Goal: Find specific page/section: Find specific page/section

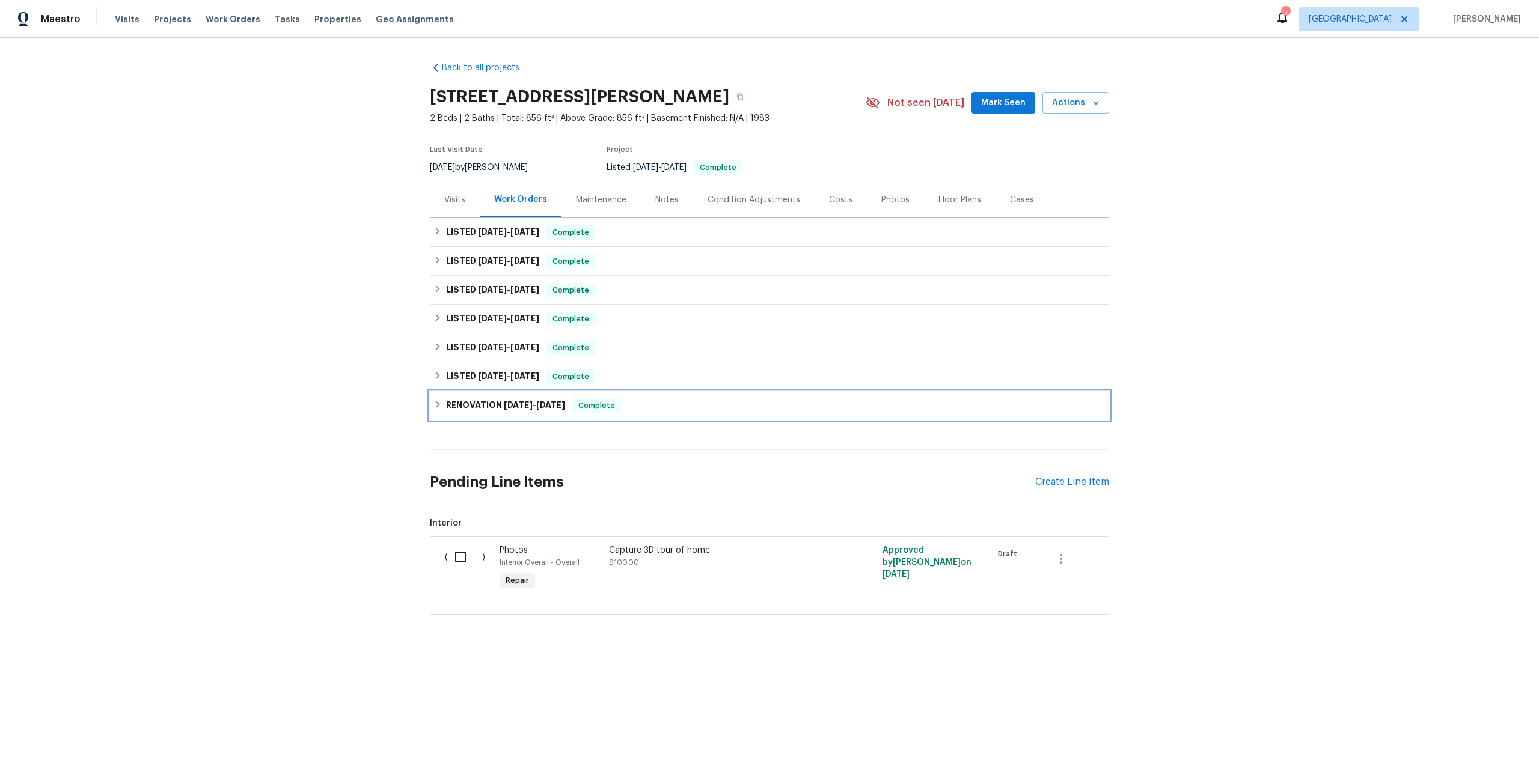
click at [490, 409] on h6 "RENOVATION 12/29/23 - 1/25/24" at bounding box center [506, 405] width 119 height 14
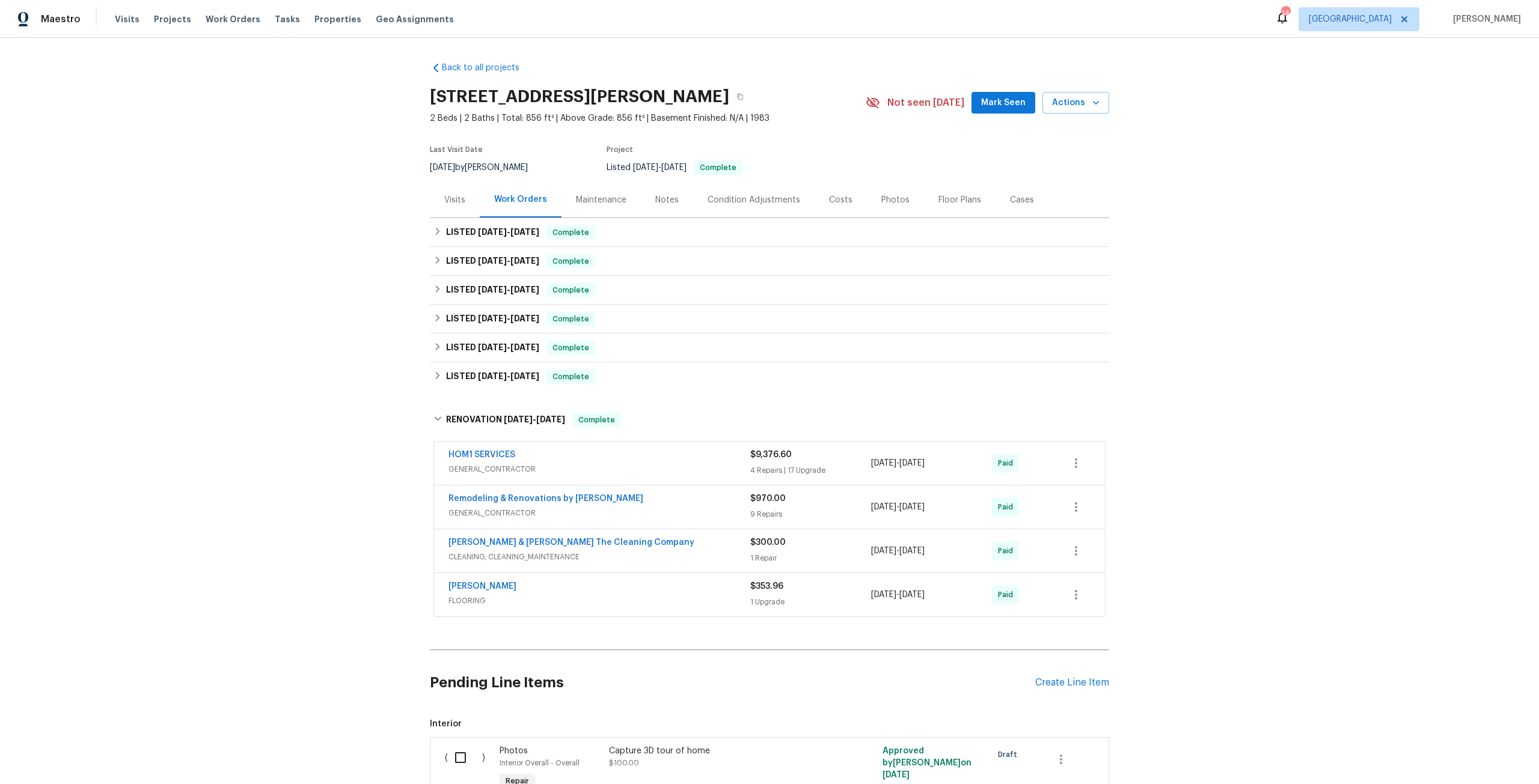
click at [501, 447] on div "HOM1 SERVICES GENERAL_CONTRACTOR $9,376.60 4 Repairs | 17 Upgrade 12/29/2023 - …" at bounding box center [770, 463] width 671 height 43
click at [502, 455] on link "HOM1 SERVICES" at bounding box center [482, 455] width 67 height 8
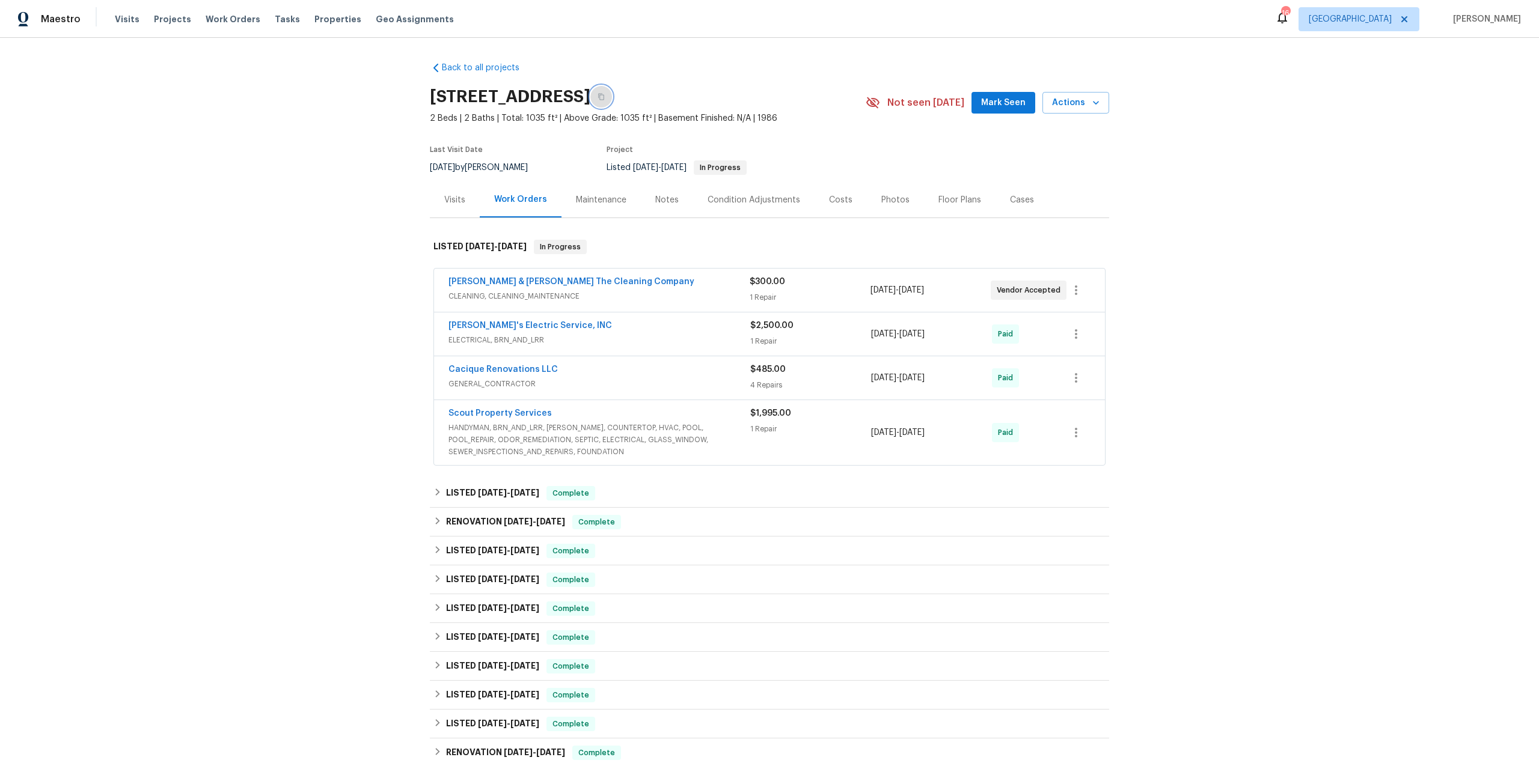
click at [612, 92] on button "button" at bounding box center [601, 96] width 22 height 22
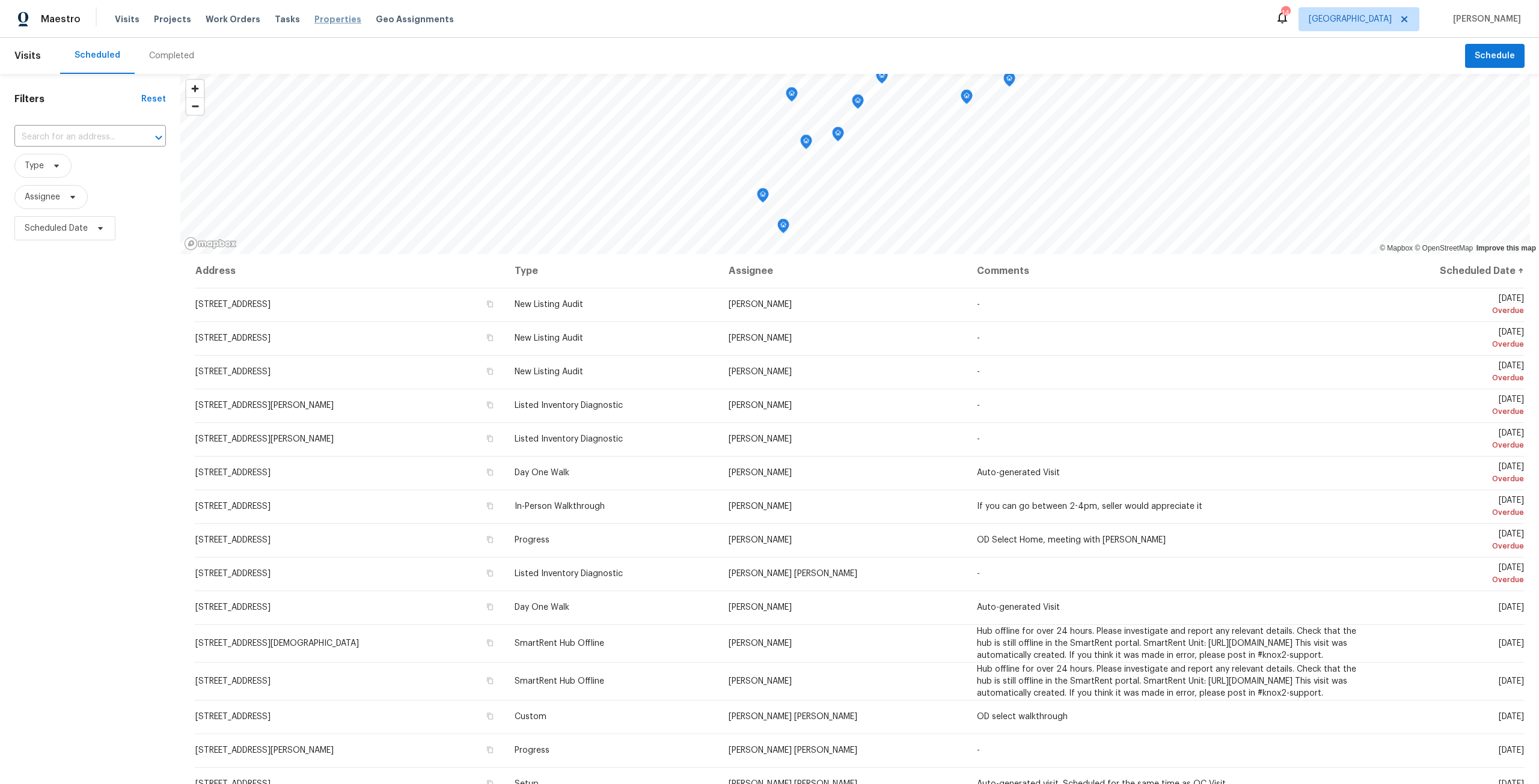
click at [325, 18] on span "Properties" at bounding box center [338, 18] width 47 height 12
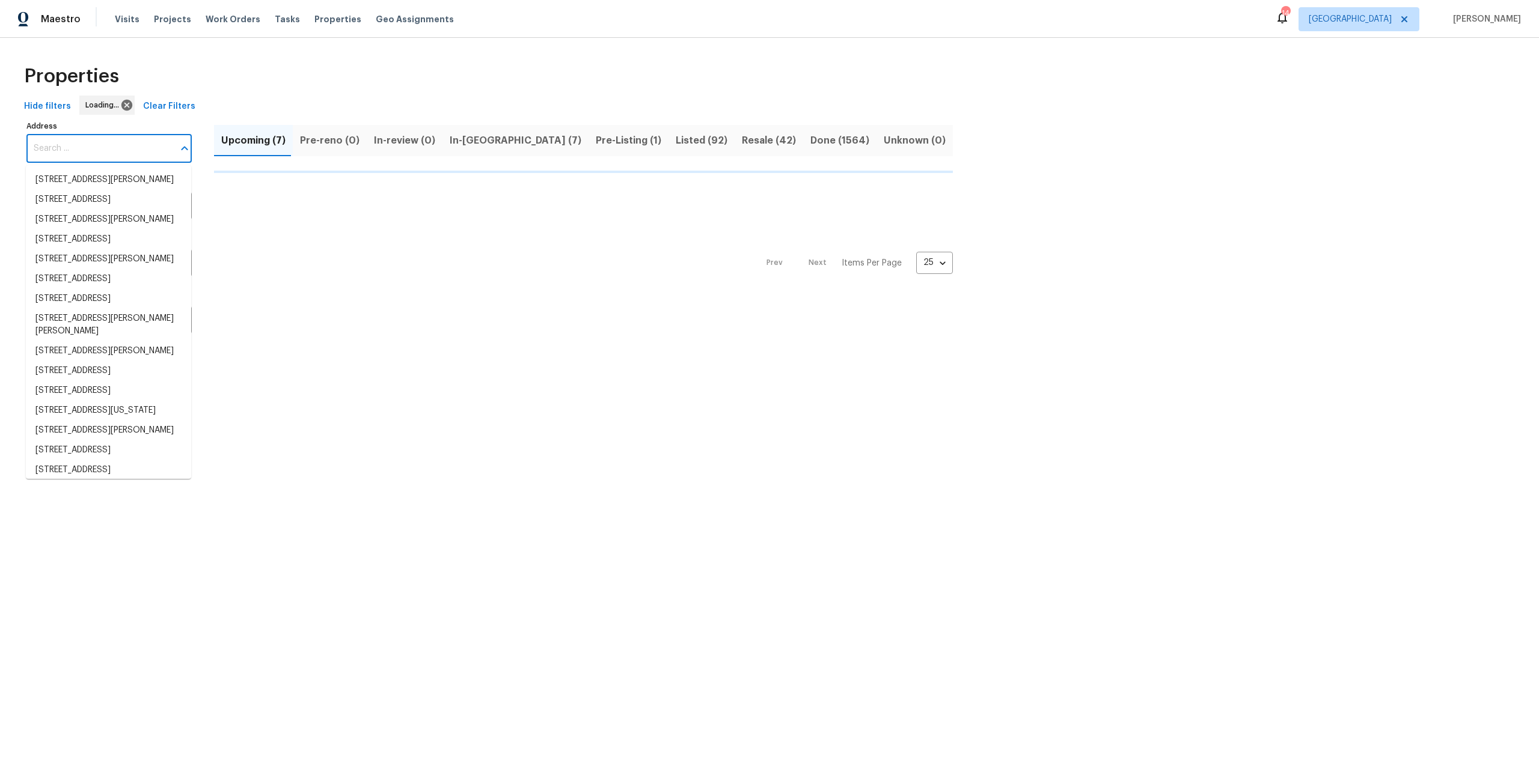
click at [145, 149] on input "Address" at bounding box center [100, 148] width 147 height 28
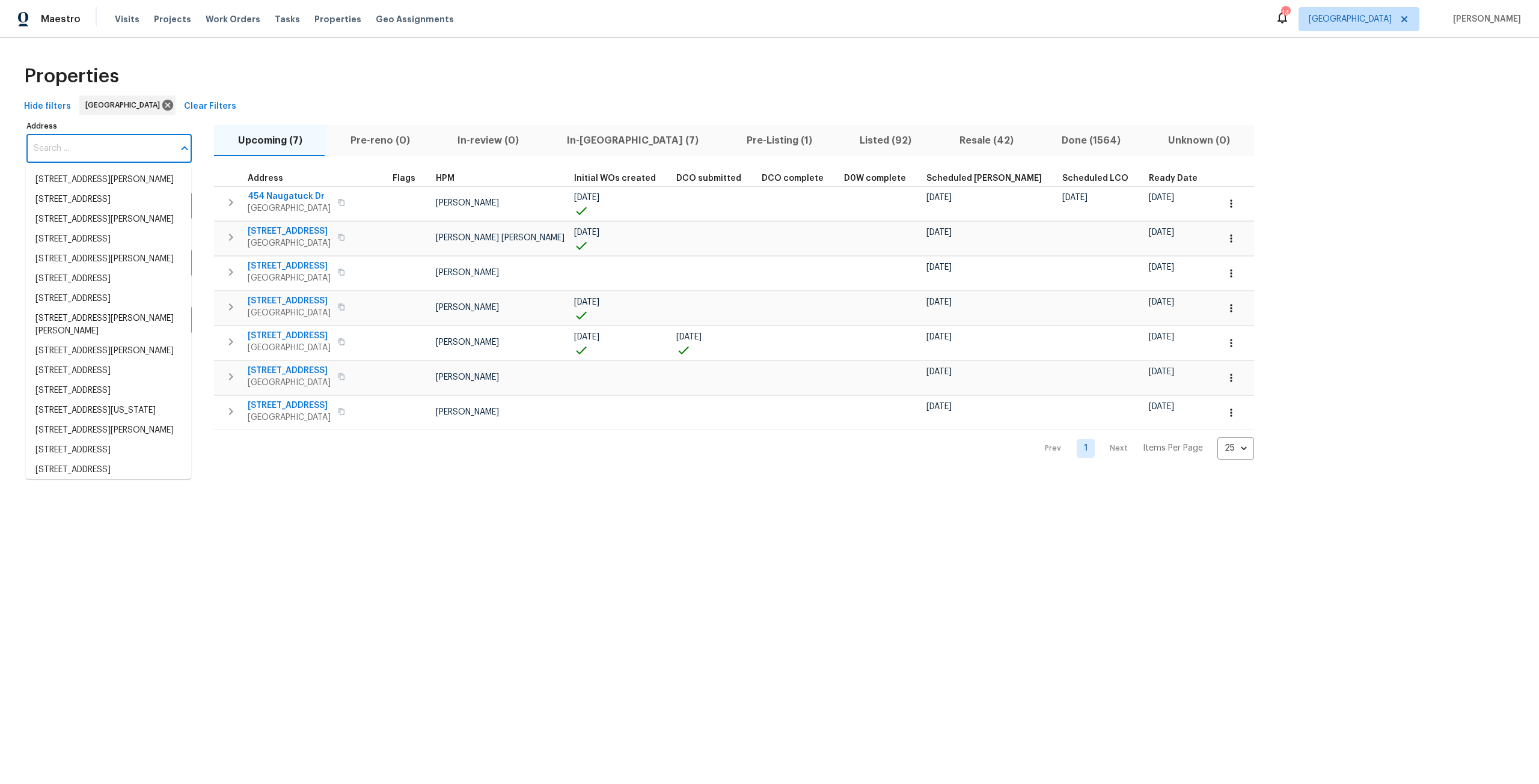
click at [145, 141] on input "Address" at bounding box center [100, 148] width 147 height 28
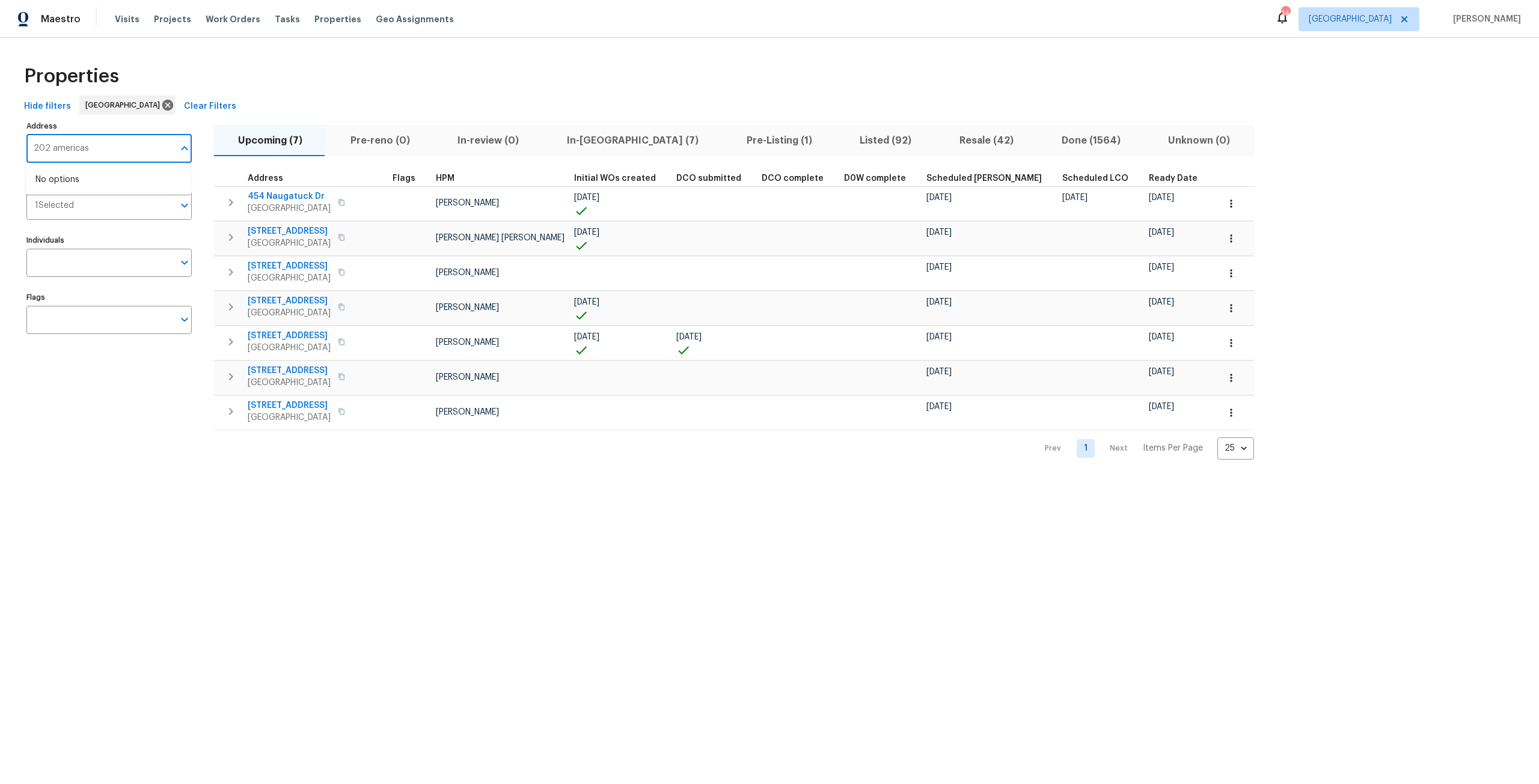
click at [52, 152] on input "202 americas" at bounding box center [100, 148] width 147 height 28
type input "americas"
click at [85, 209] on li "2613 Americas Cup Cir E Jacksonville FL 32233" at bounding box center [108, 200] width 165 height 20
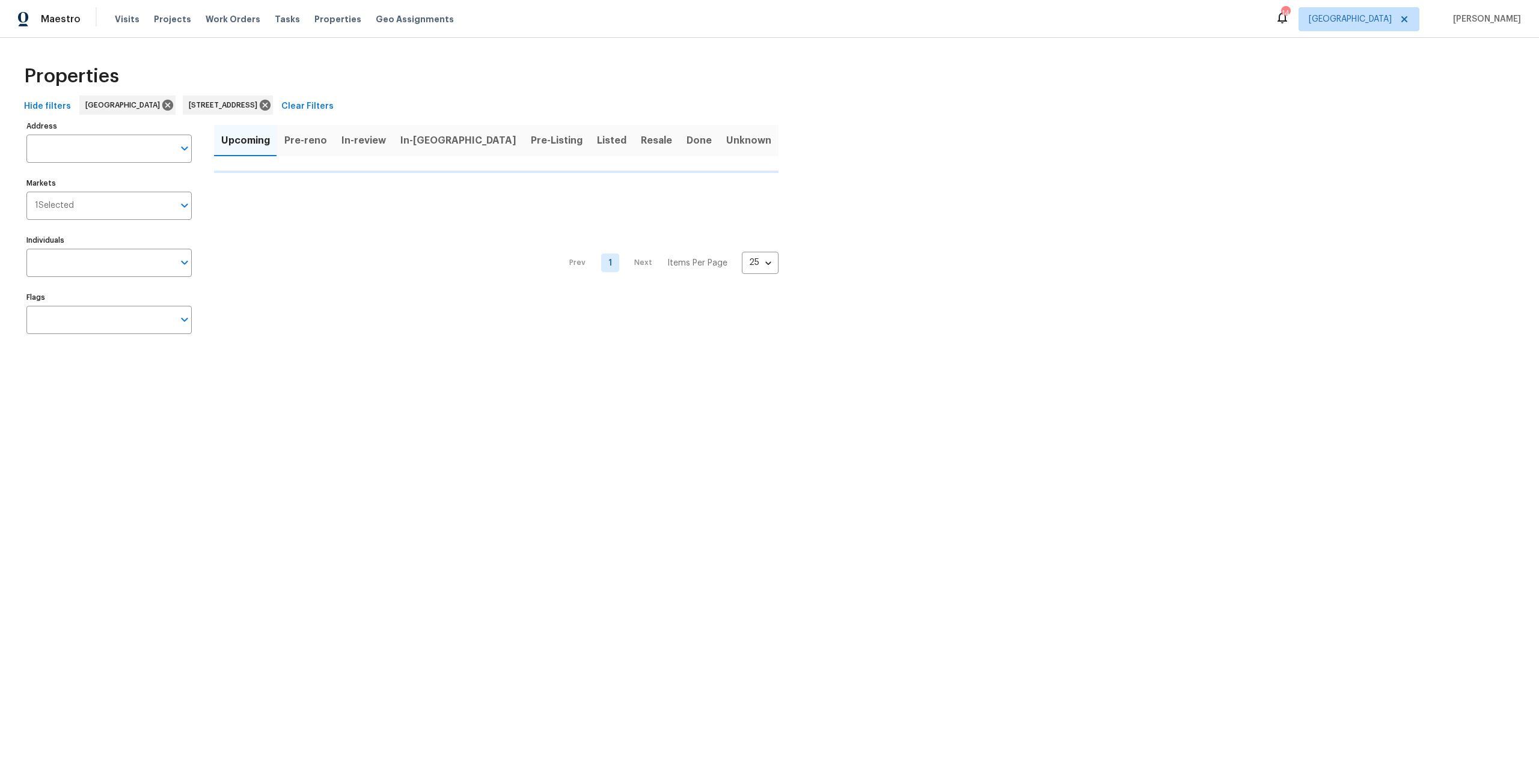
type input "2613 Americas Cup Cir E Jacksonville FL 32233"
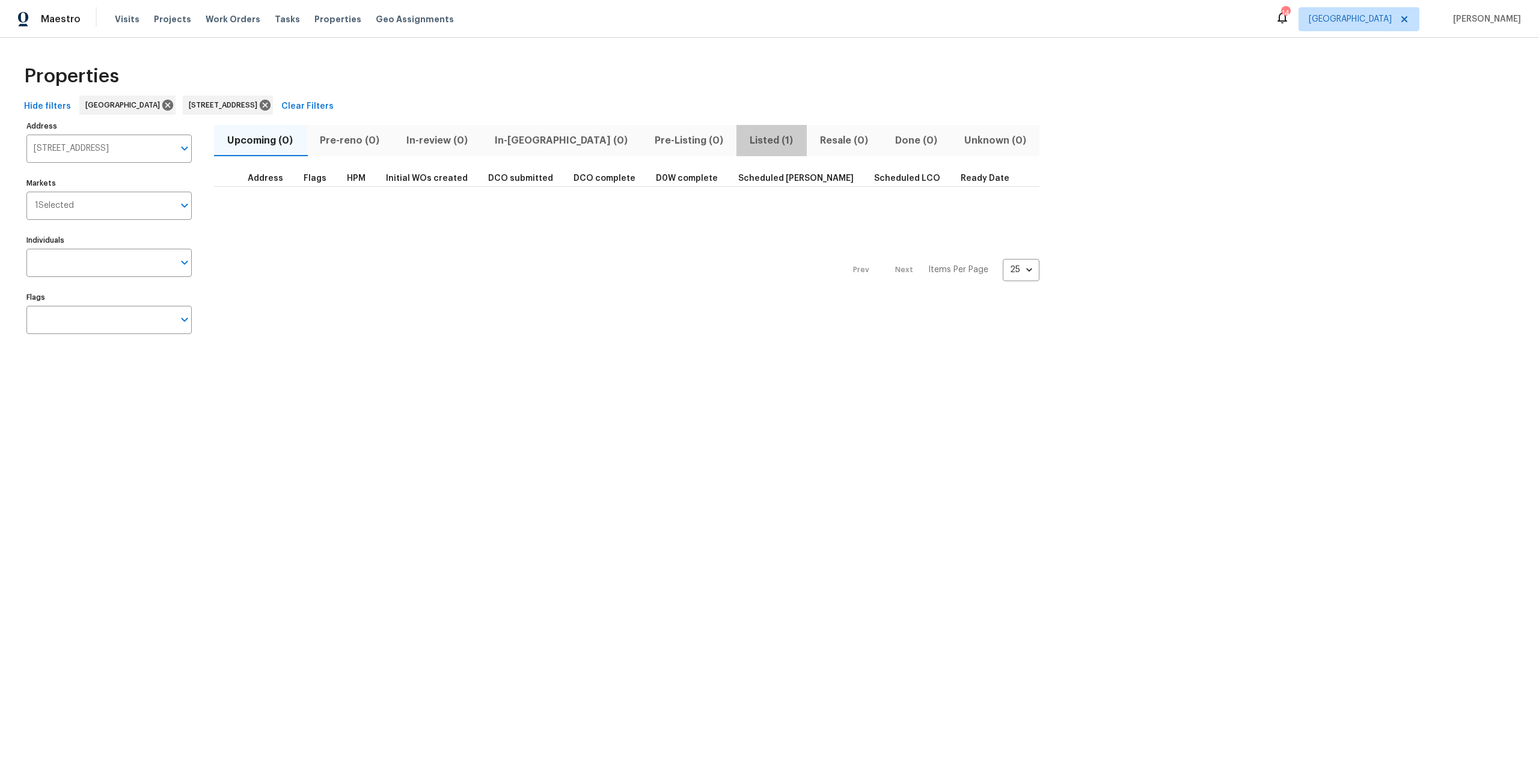
click at [743, 133] on span "Listed (1)" at bounding box center [772, 140] width 56 height 17
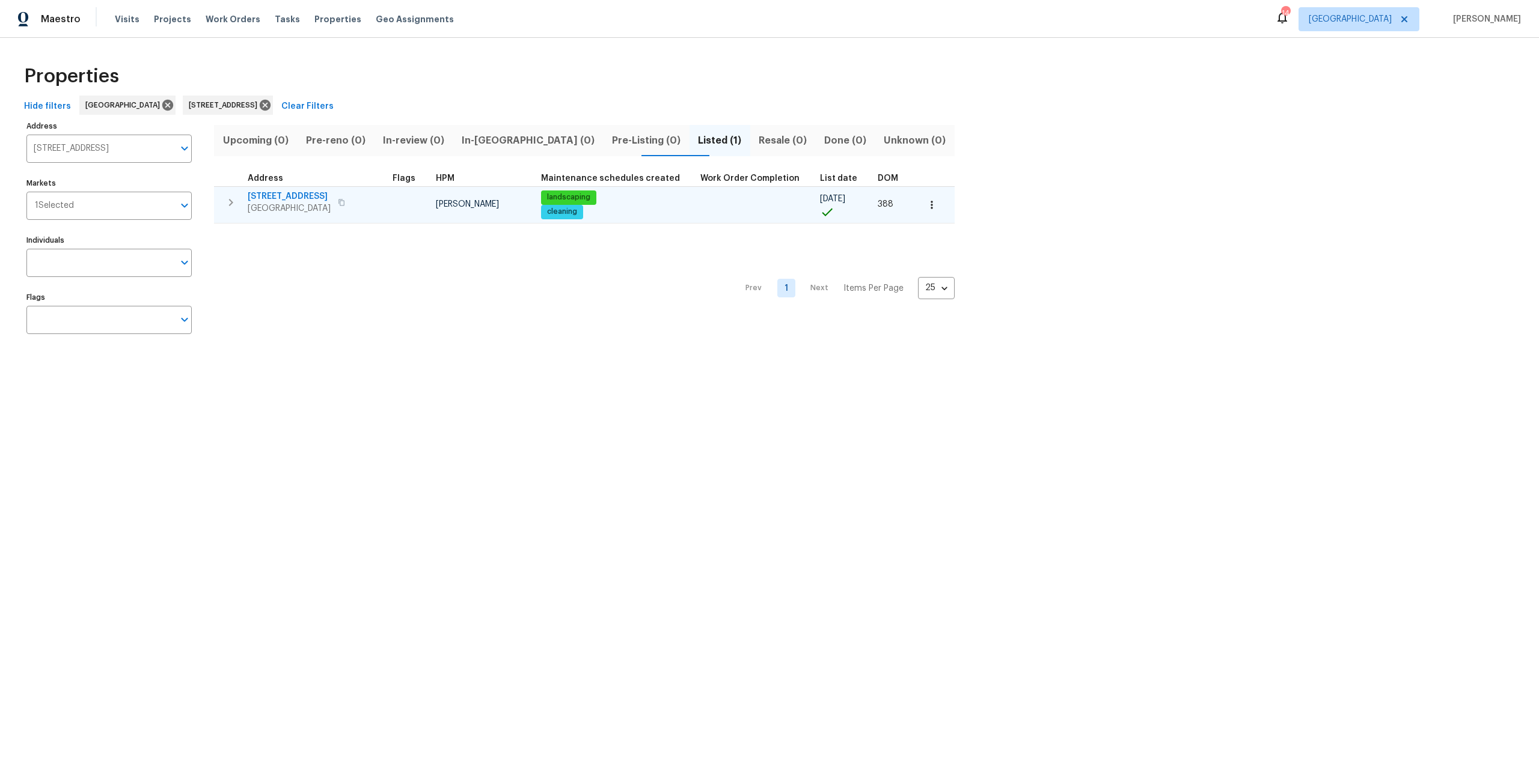
click at [291, 196] on span "2613 Americas Cup Cir E" at bounding box center [289, 196] width 83 height 12
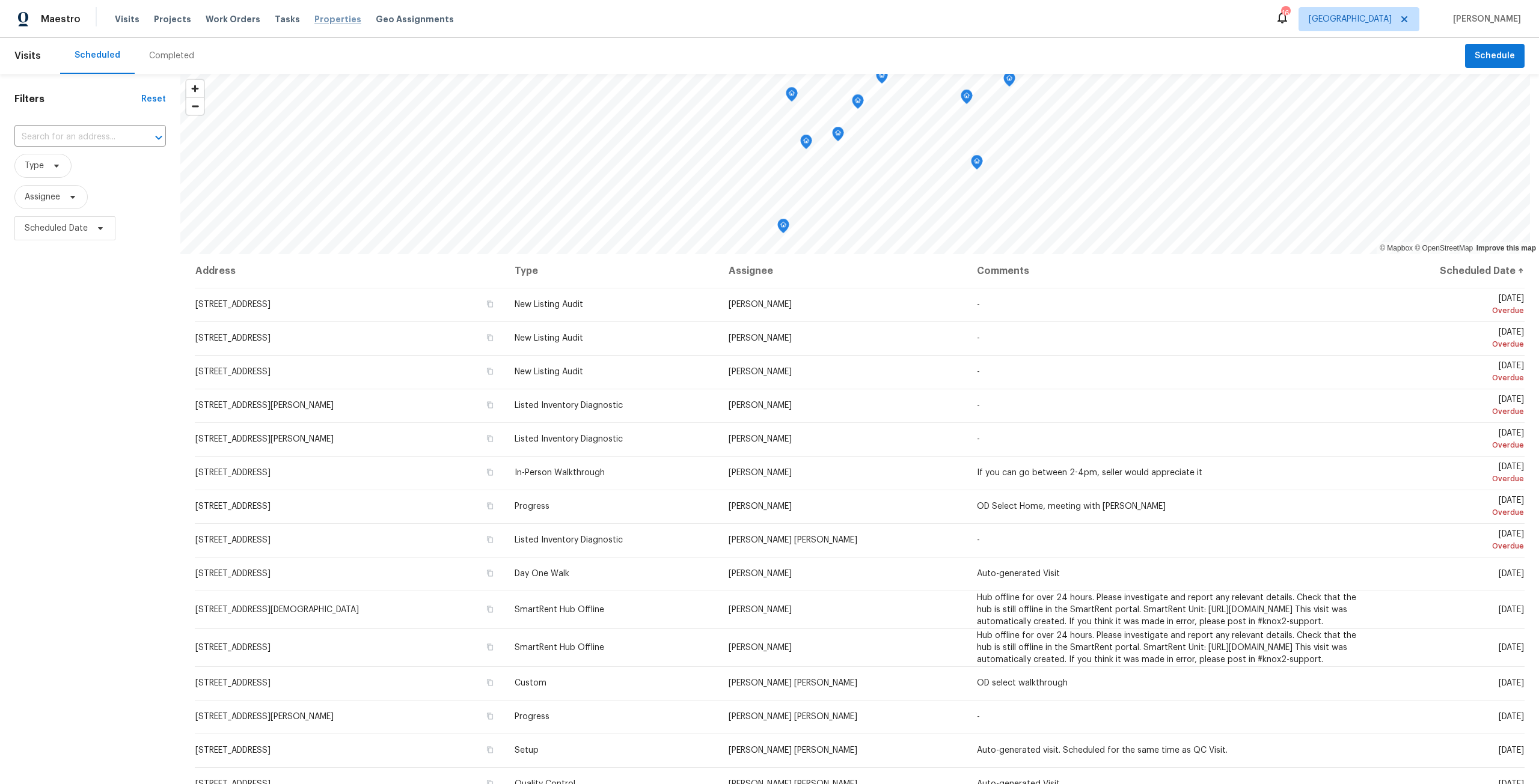
click at [332, 22] on span "Properties" at bounding box center [338, 18] width 47 height 12
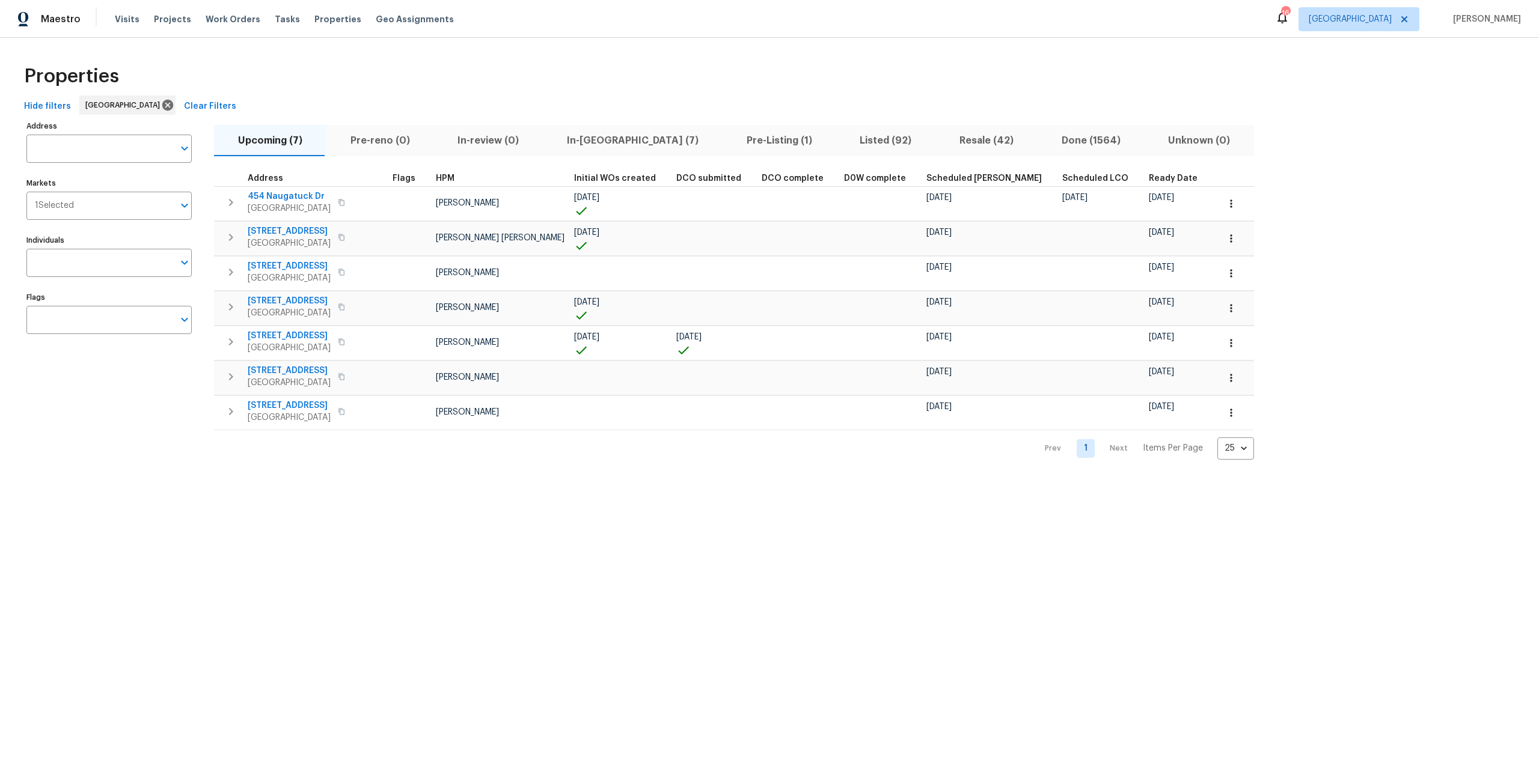
click at [574, 136] on span "In-[GEOGRAPHIC_DATA] (7)" at bounding box center [633, 140] width 165 height 17
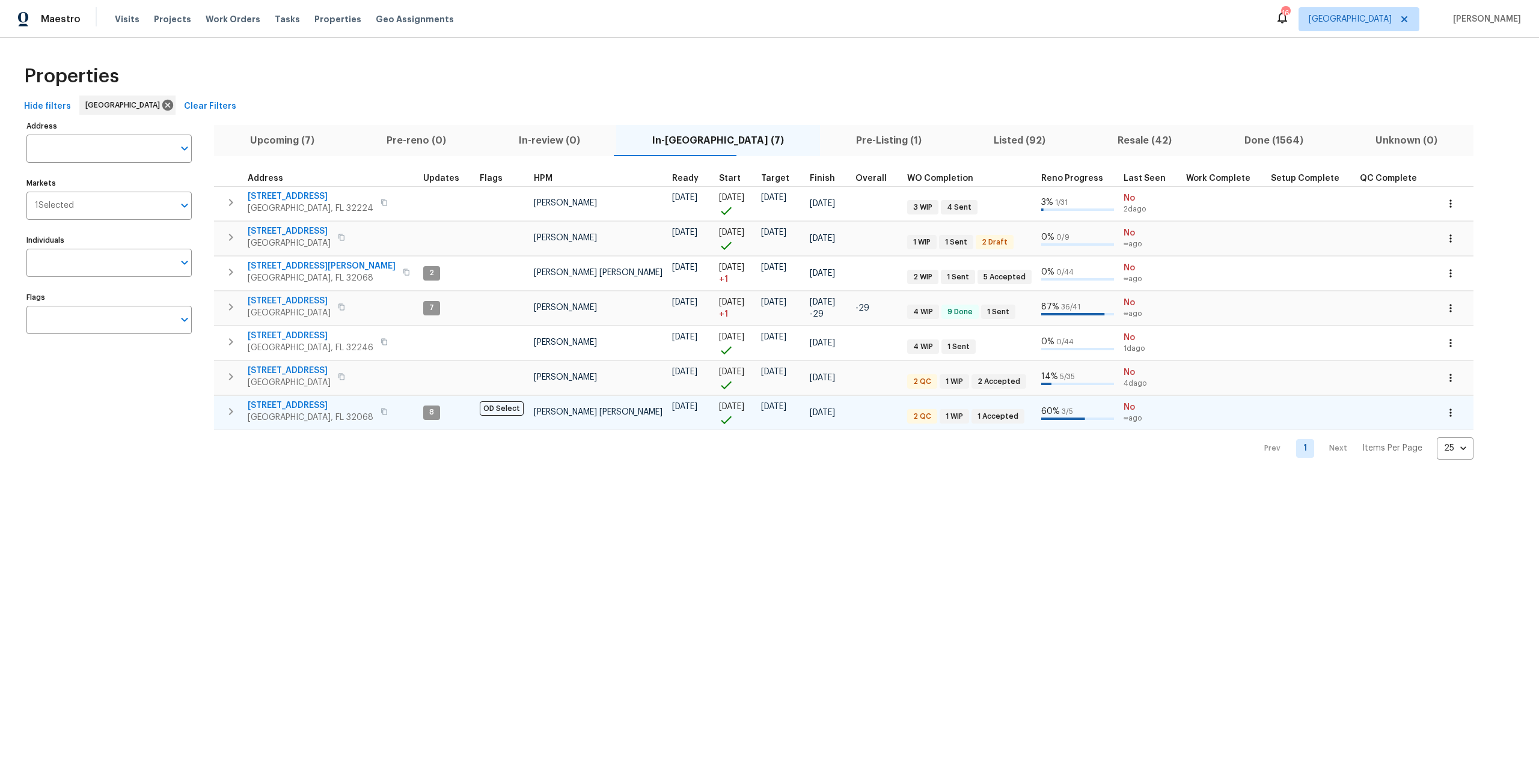
click at [1437, 405] on button "button" at bounding box center [1450, 412] width 26 height 26
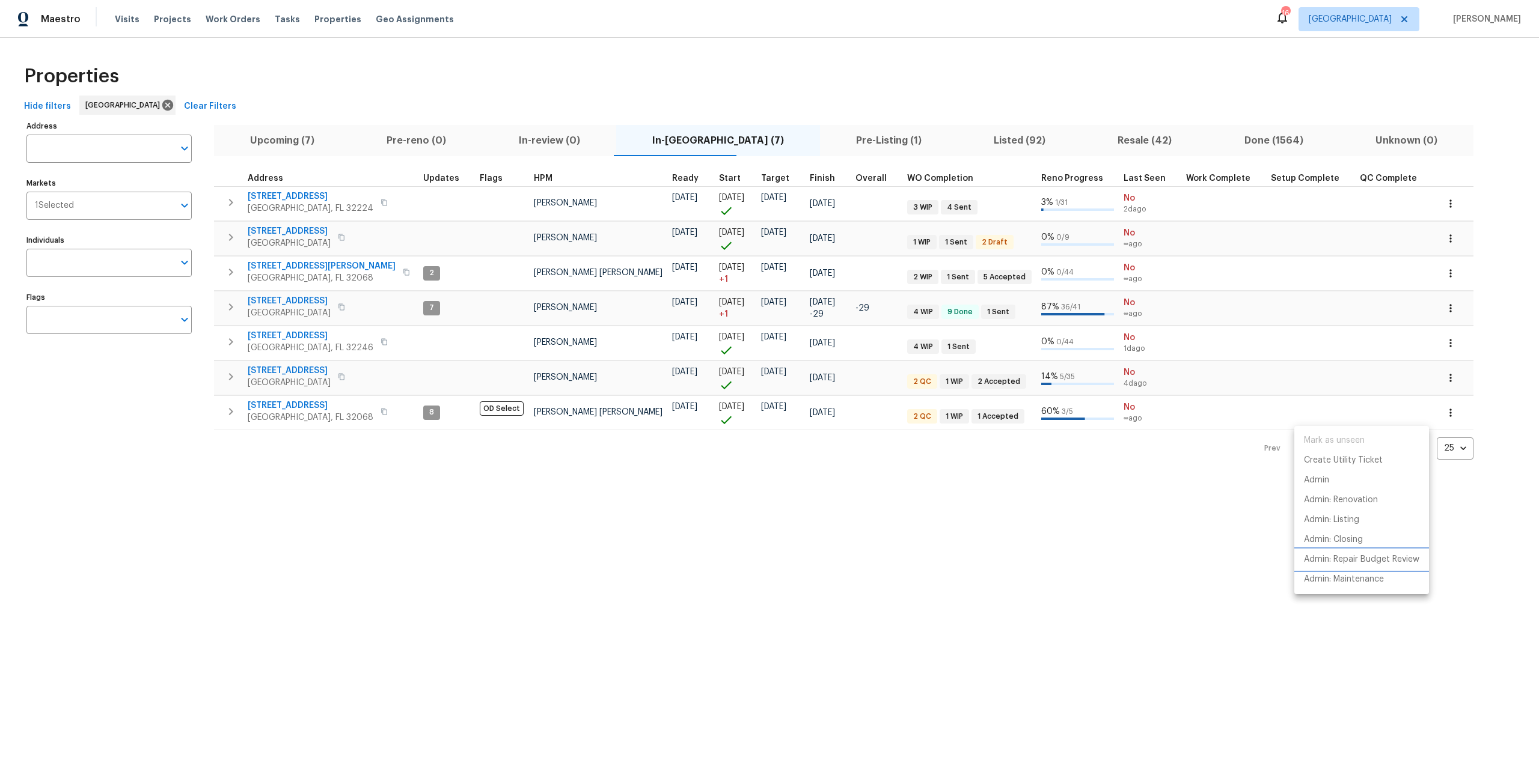
click at [1379, 566] on li "Admin: Repair Budget Review" at bounding box center [1362, 559] width 135 height 20
click at [279, 403] on div at bounding box center [769, 392] width 1539 height 784
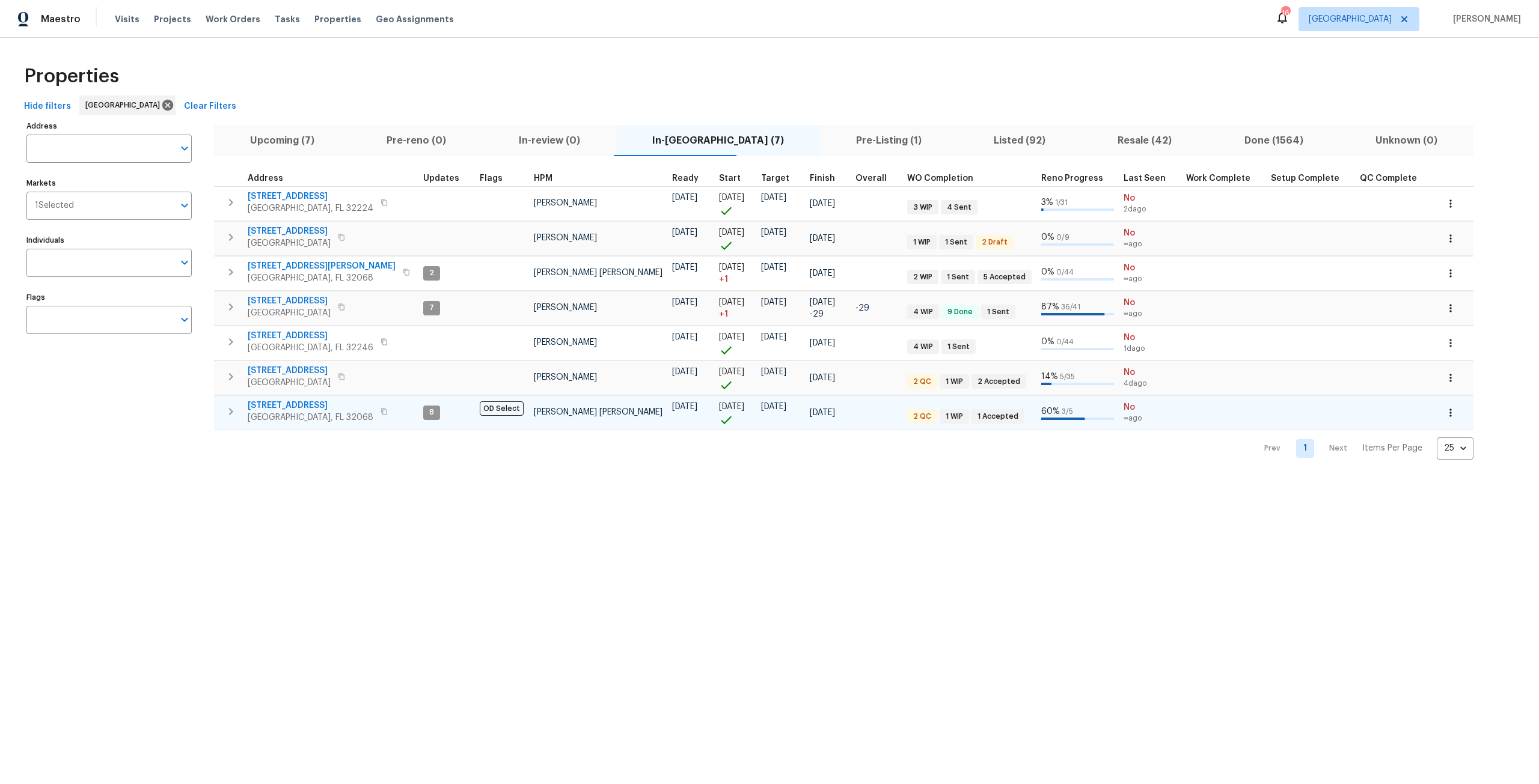
click at [283, 404] on span "2070 Tickford St" at bounding box center [311, 405] width 126 height 12
click at [1437, 421] on button "button" at bounding box center [1450, 412] width 26 height 26
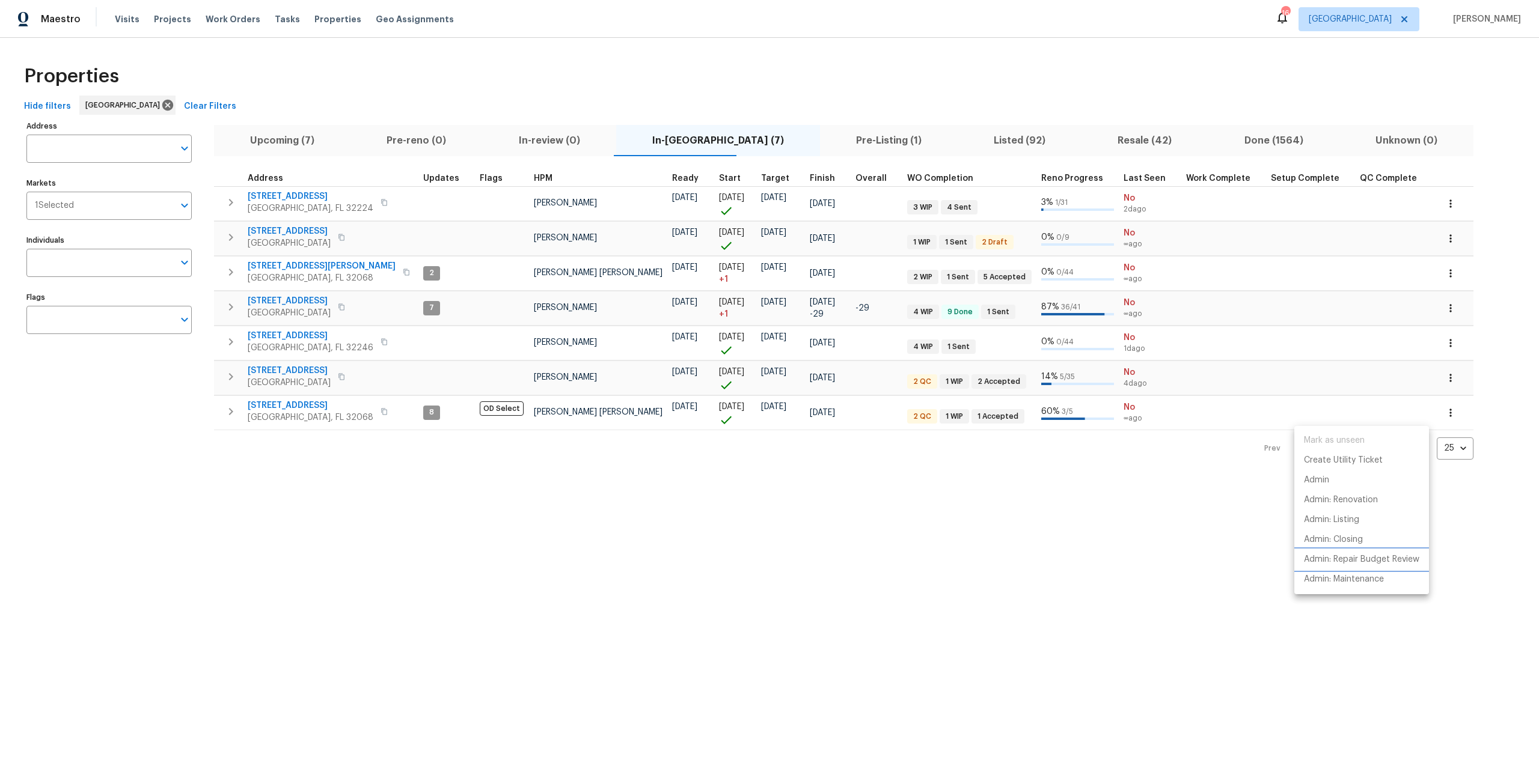
click at [1381, 562] on p "Admin: Repair Budget Review" at bounding box center [1362, 560] width 116 height 13
click at [116, 149] on div at bounding box center [769, 392] width 1539 height 784
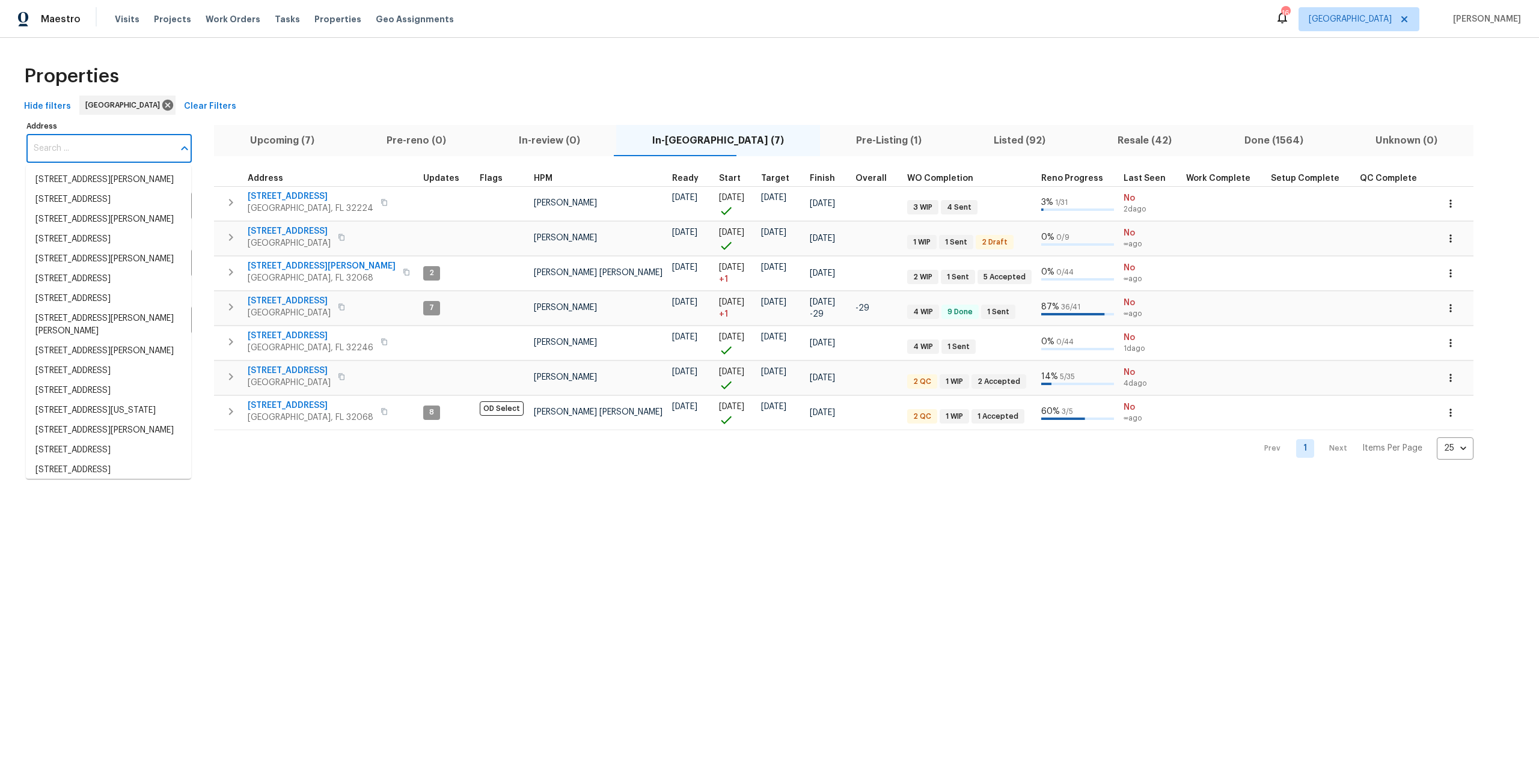
click at [116, 149] on input "Address" at bounding box center [100, 148] width 147 height 28
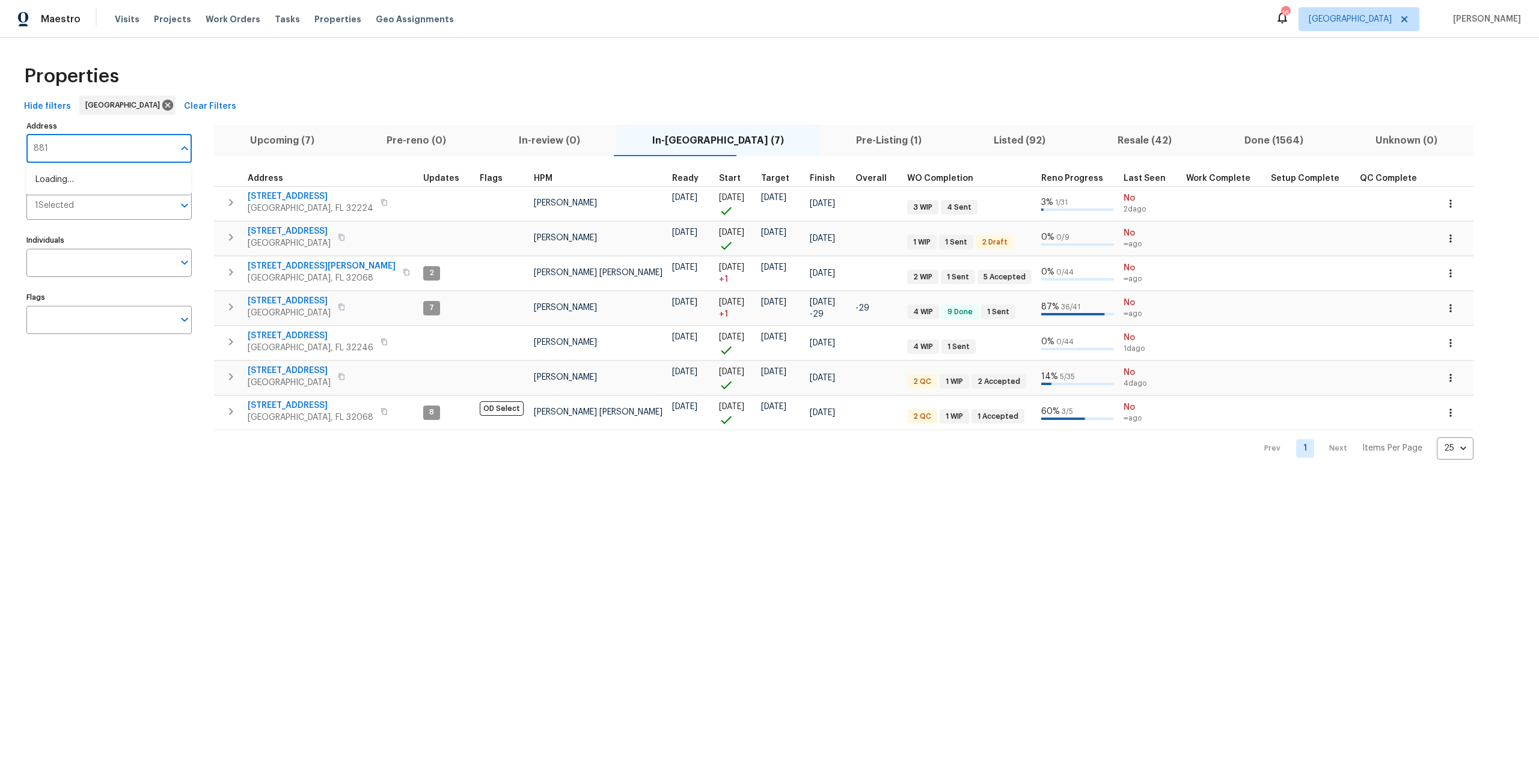
type input "8815"
click at [121, 188] on li "8815 Bronson Ln Jacksonville FL 32219" at bounding box center [108, 180] width 165 height 20
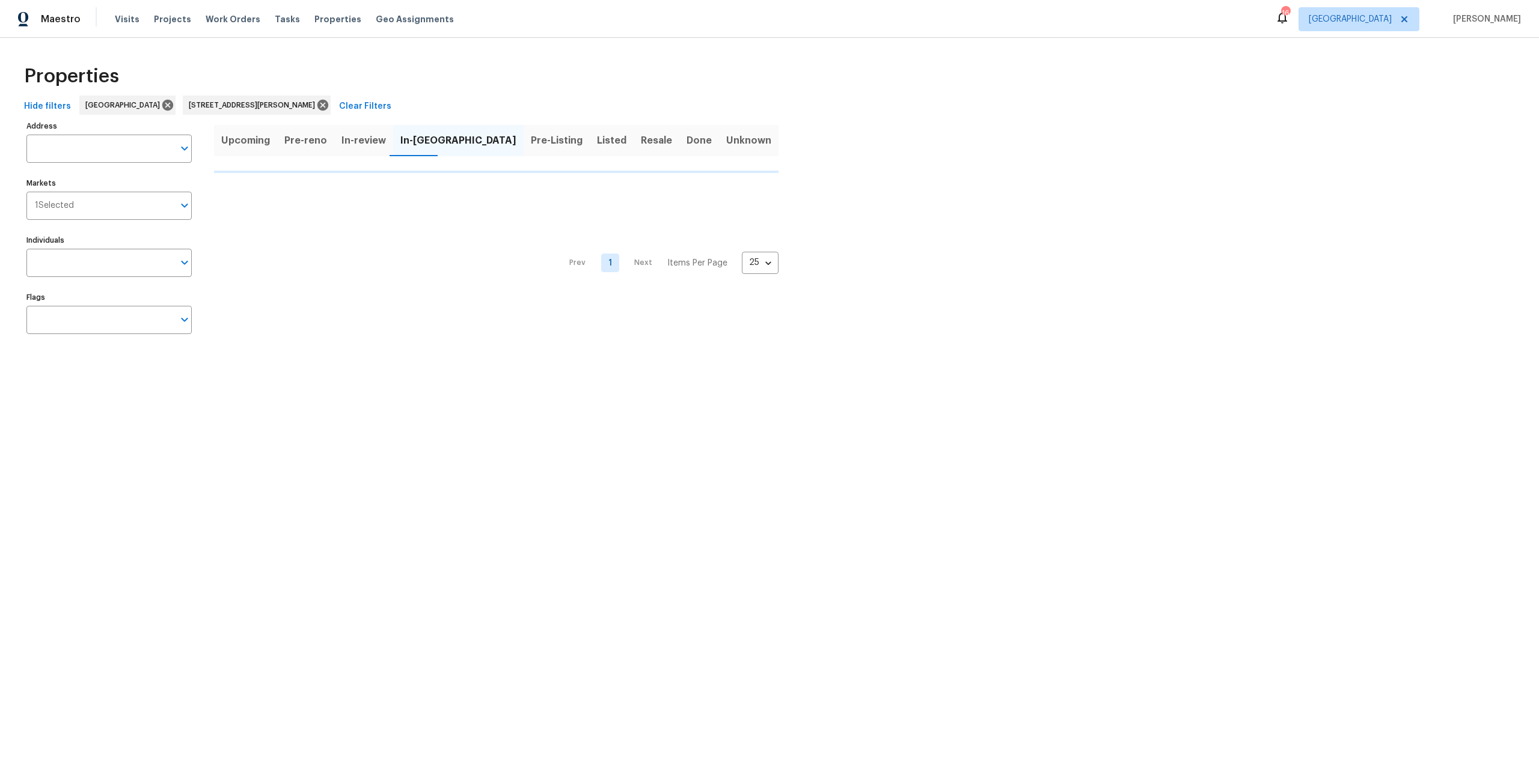
type input "8815 Bronson Ln Jacksonville FL 32219"
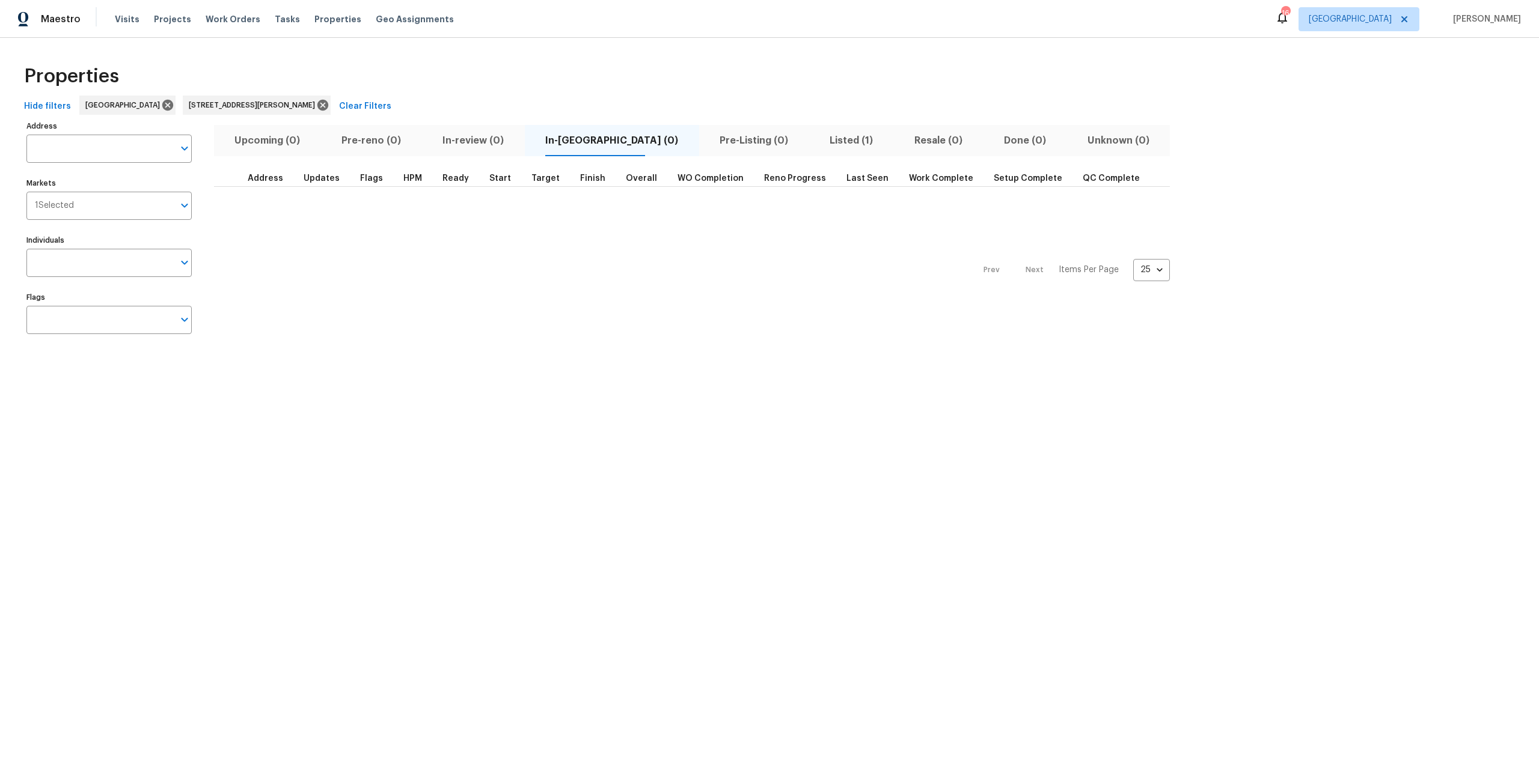
type input "8815 Bronson Ln Jacksonville FL 32219"
click at [816, 141] on span "Listed (1)" at bounding box center [851, 140] width 71 height 17
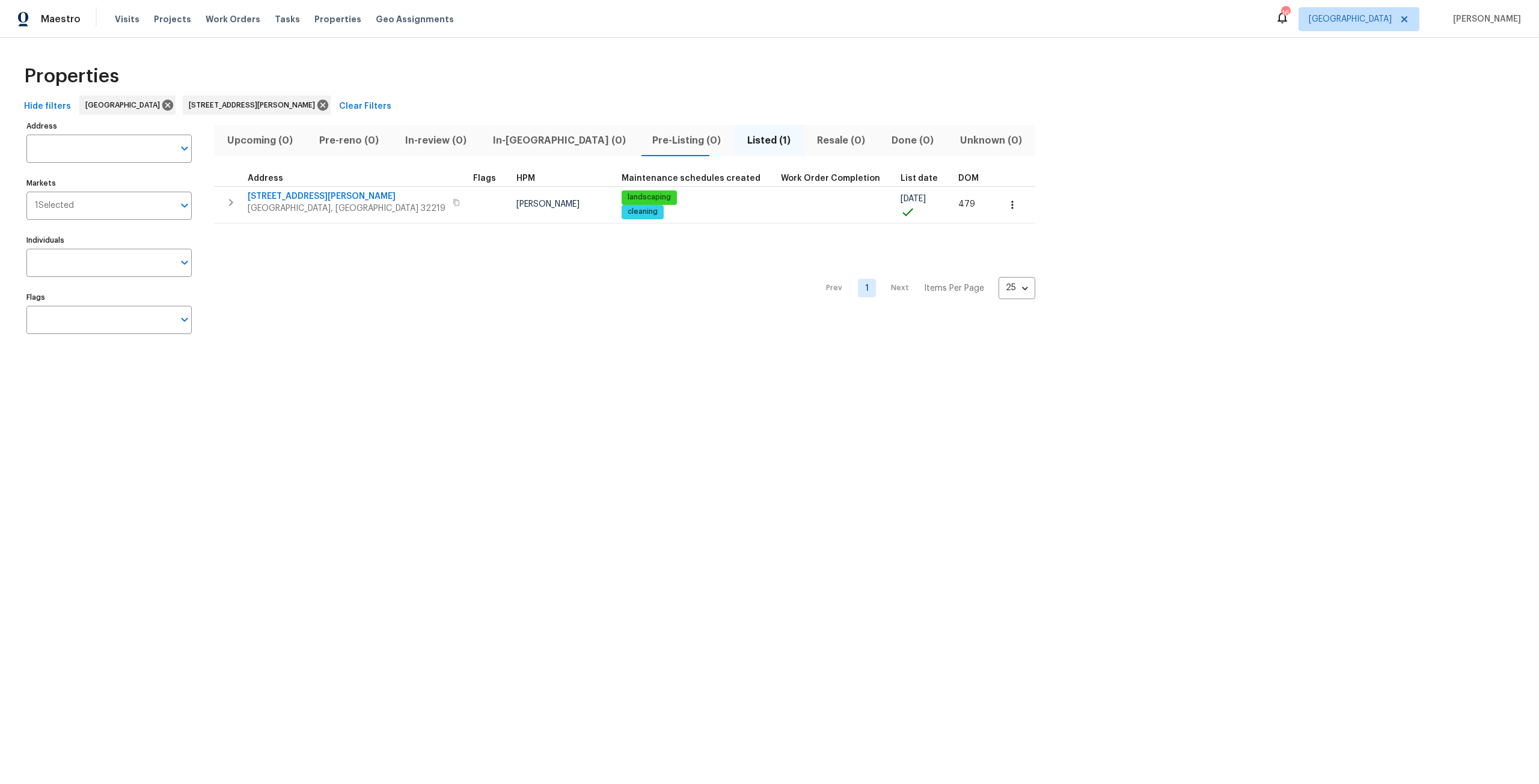
type input "8815 Bronson Ln Jacksonville FL 32219"
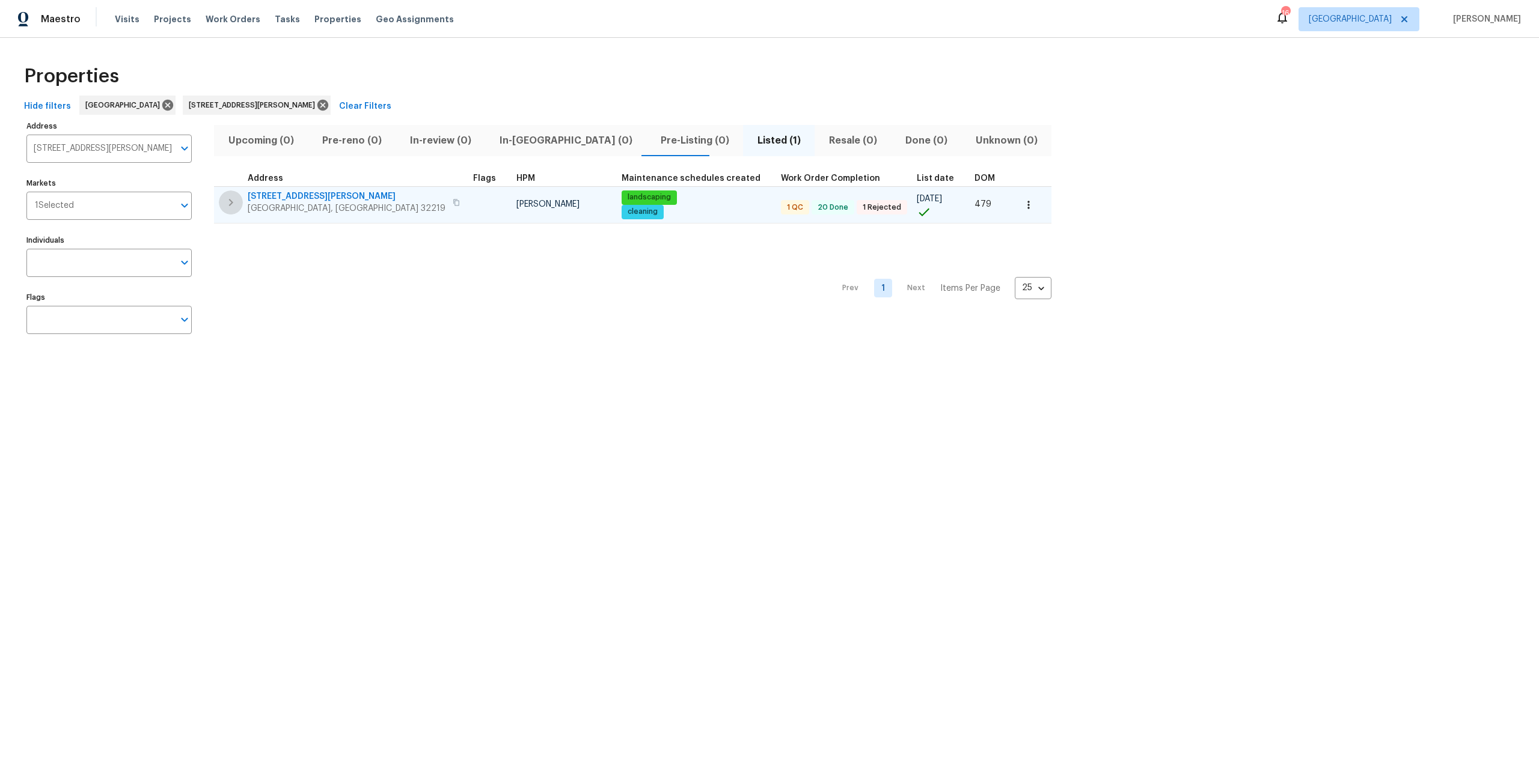
click at [237, 206] on icon "button" at bounding box center [231, 202] width 14 height 14
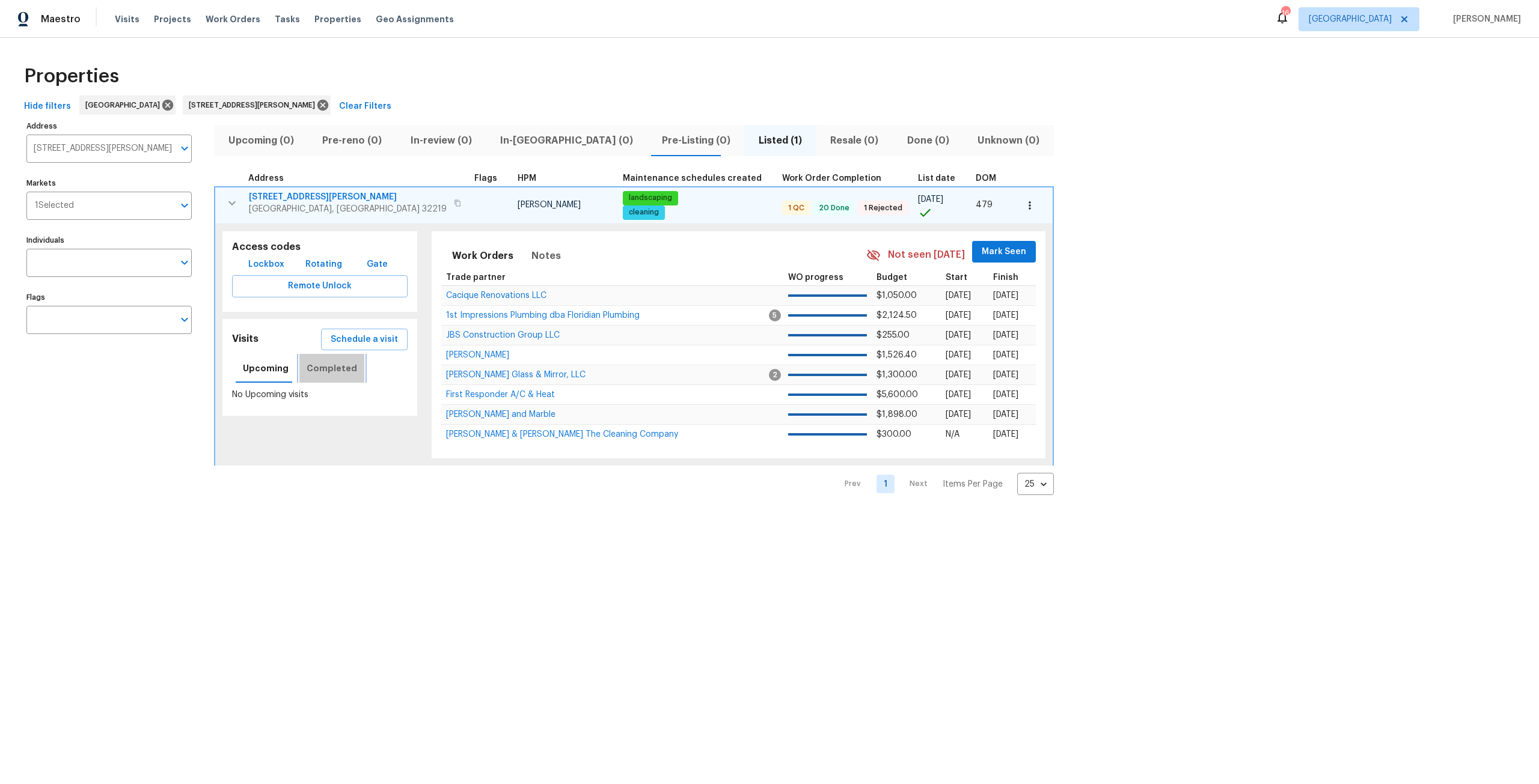
click at [334, 376] on button "Completed" at bounding box center [332, 368] width 65 height 29
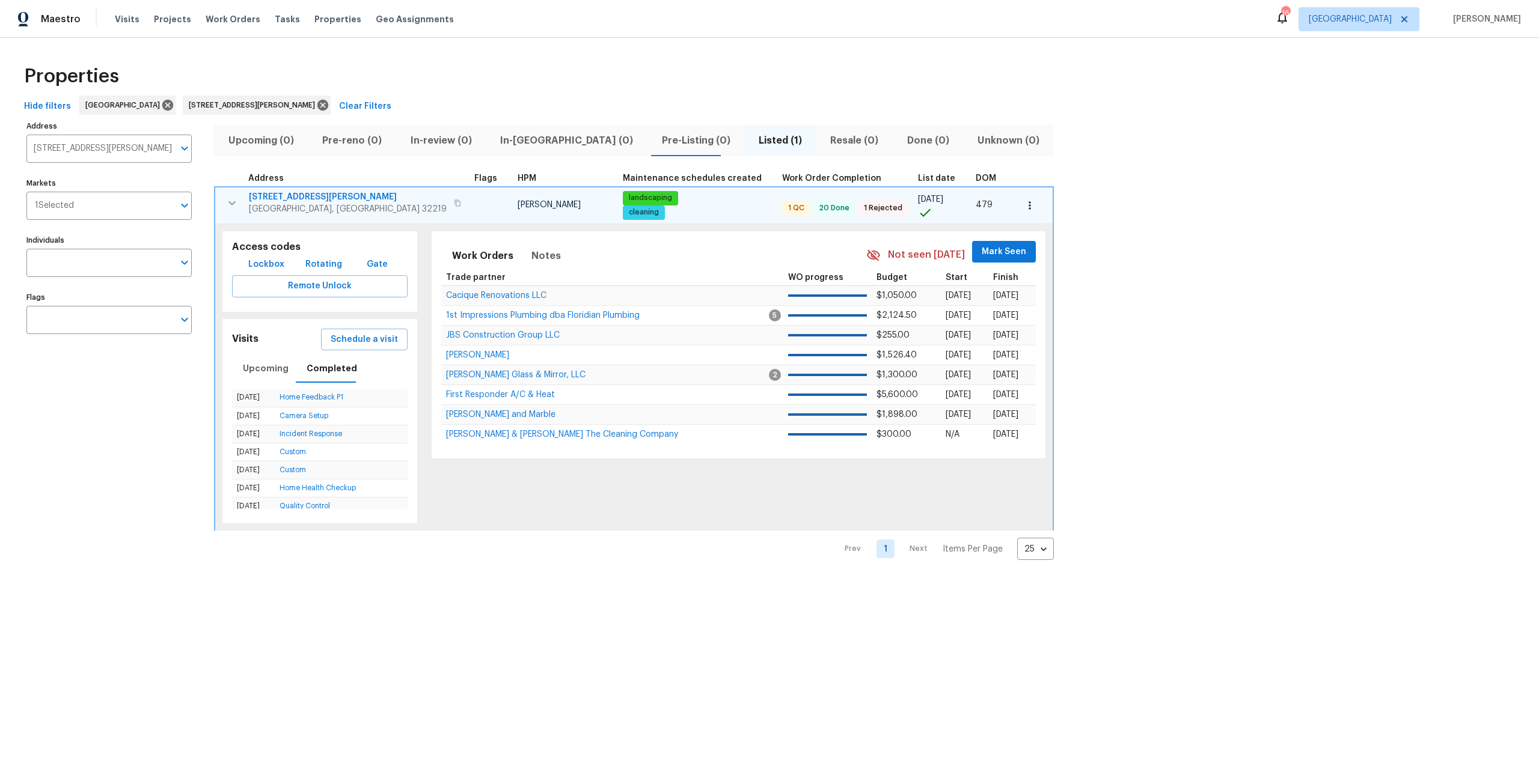
click at [283, 197] on span "[STREET_ADDRESS][PERSON_NAME]" at bounding box center [348, 197] width 197 height 12
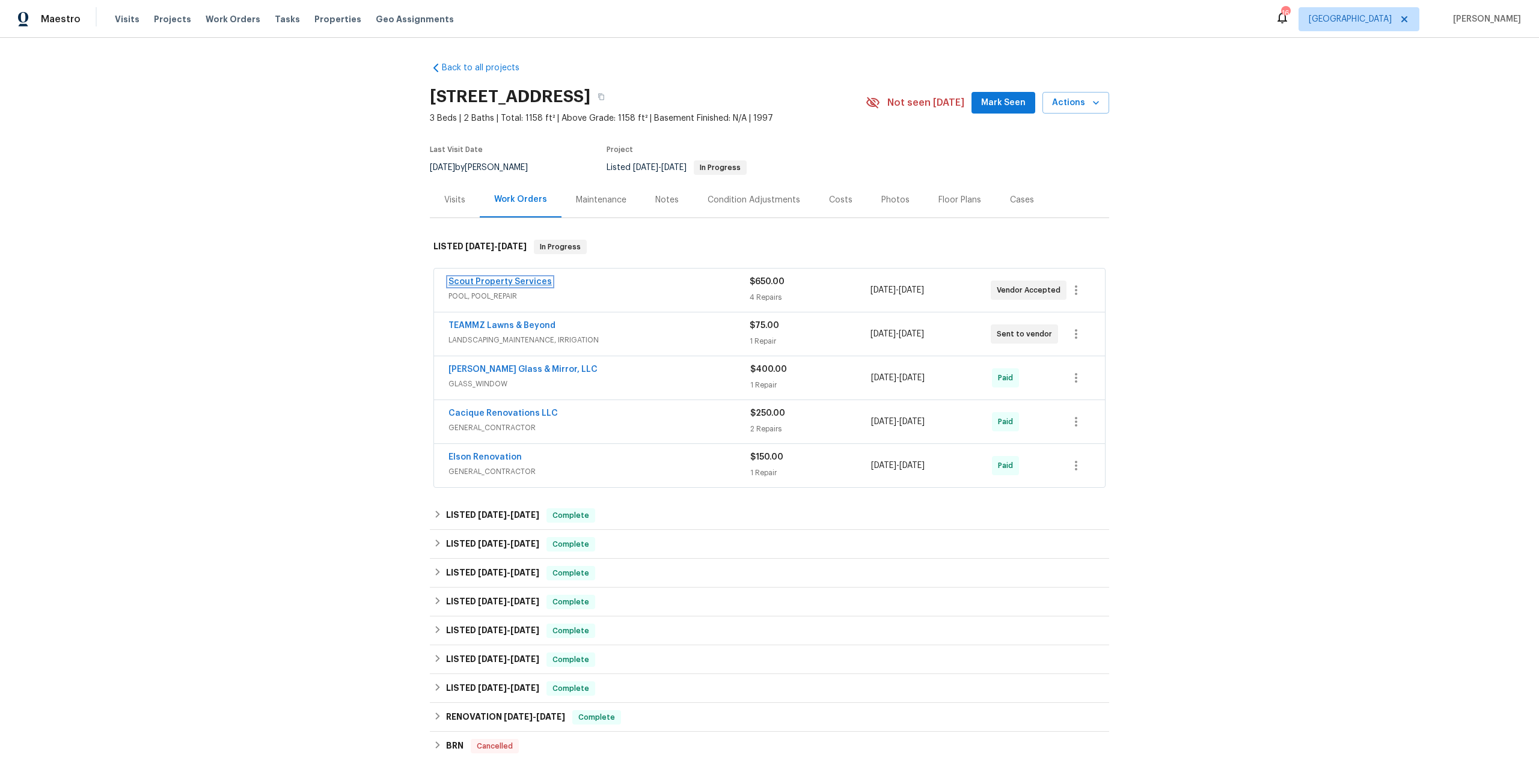
click at [529, 278] on link "Scout Property Services" at bounding box center [500, 282] width 104 height 8
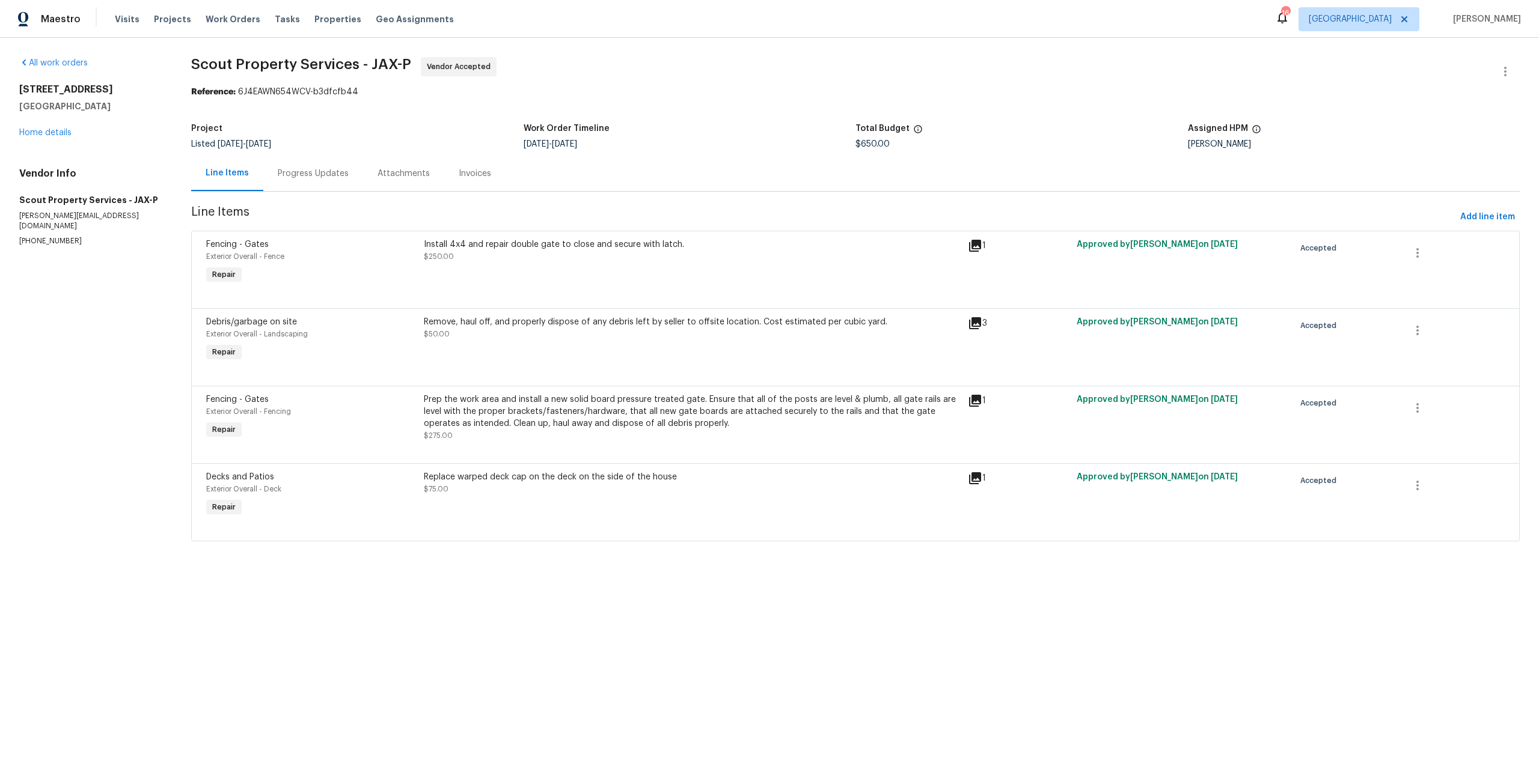
click at [973, 249] on icon at bounding box center [975, 246] width 12 height 12
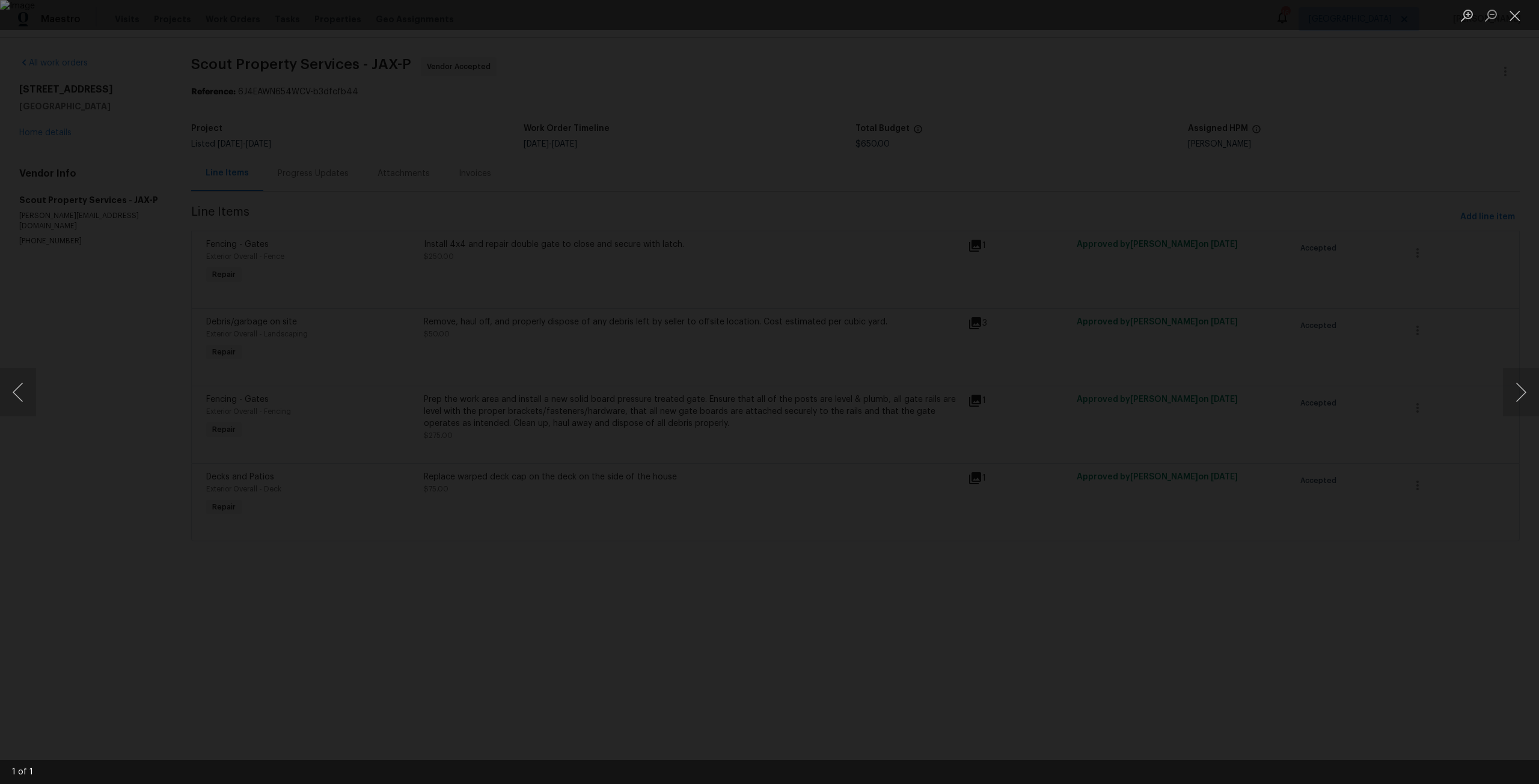
click at [1308, 328] on div "Lightbox" at bounding box center [769, 392] width 1539 height 784
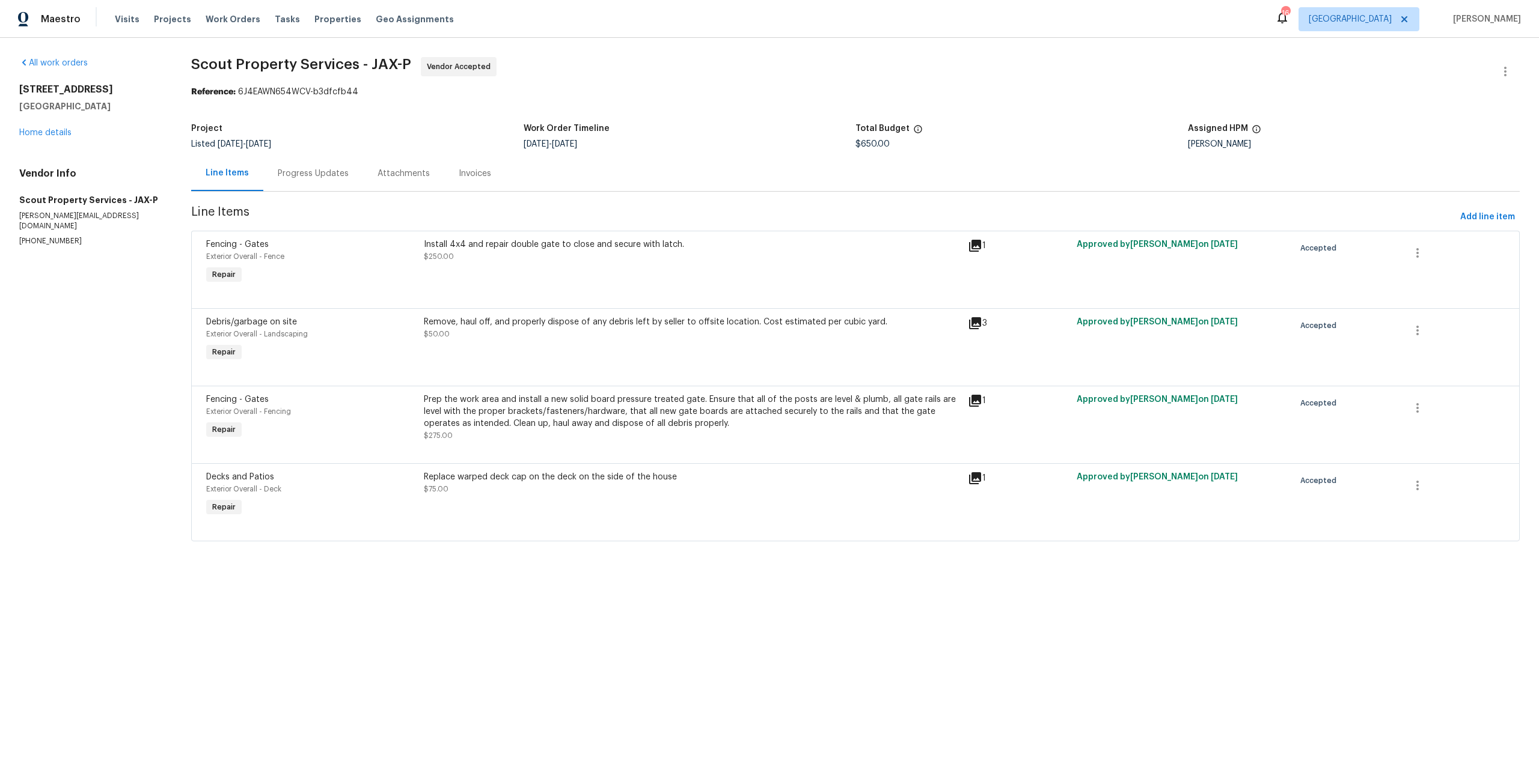
click at [971, 481] on icon at bounding box center [975, 478] width 12 height 12
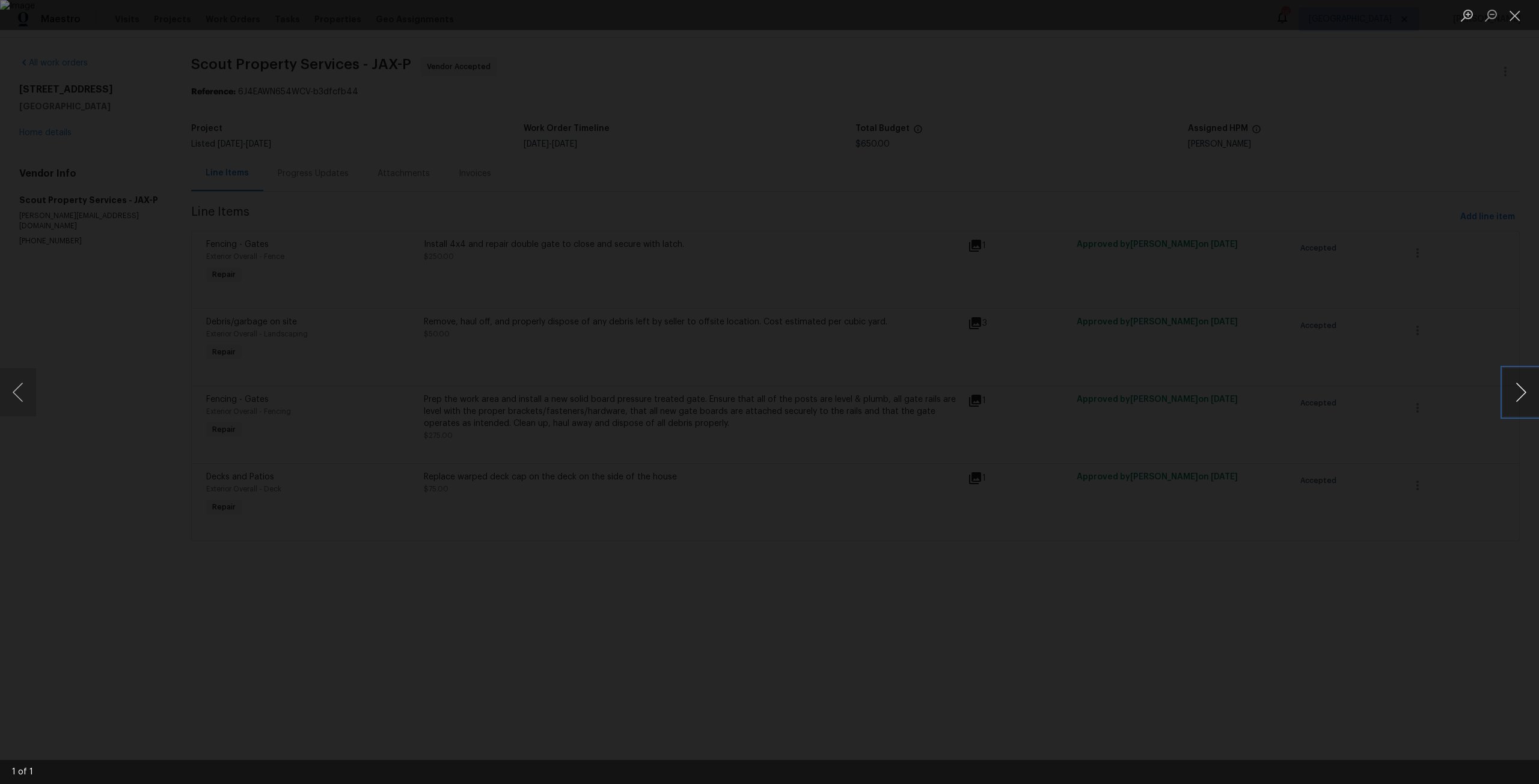
click at [1507, 389] on button "Next image" at bounding box center [1521, 392] width 36 height 48
drag, startPoint x: 1508, startPoint y: 388, endPoint x: 1486, endPoint y: 348, distance: 45.7
click at [1509, 391] on button "Next image" at bounding box center [1521, 392] width 36 height 48
click at [771, 98] on div "Lightbox" at bounding box center [769, 392] width 1539 height 784
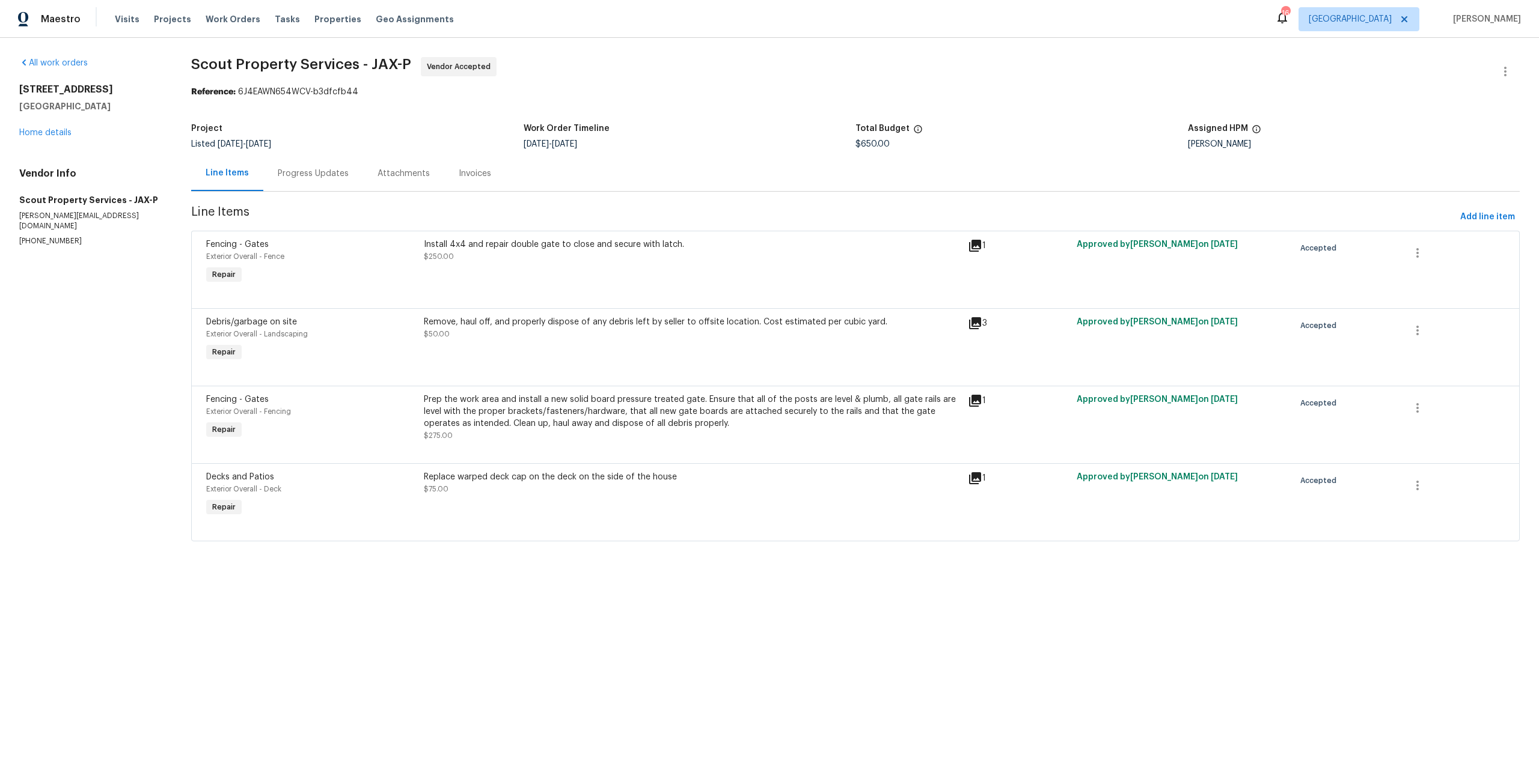
click at [542, 250] on div "Install 4x4 and repair double gate to close and secure with latch. $250.00" at bounding box center [692, 250] width 537 height 24
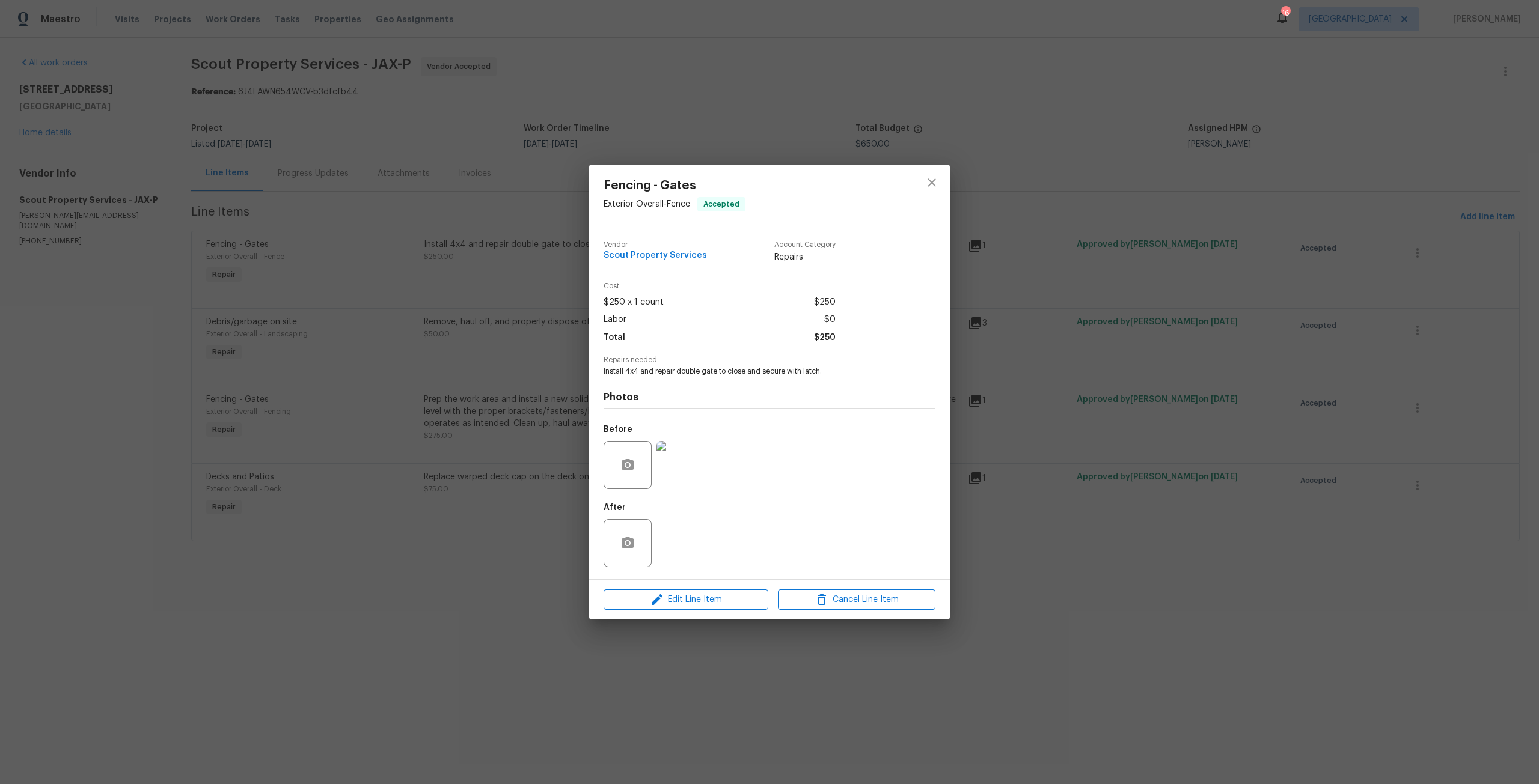
click at [666, 482] on img at bounding box center [681, 465] width 48 height 48
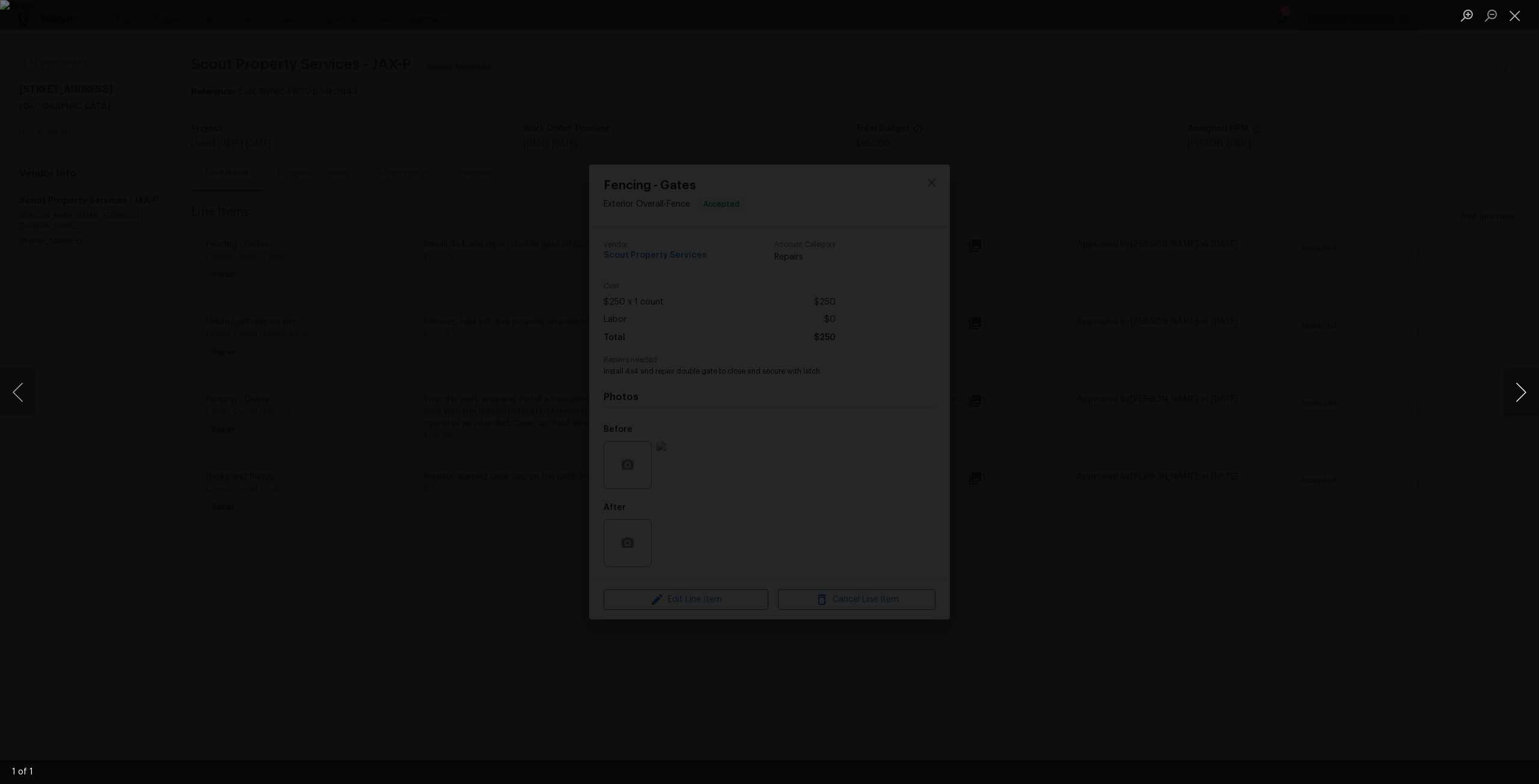
click at [1524, 392] on button "Next image" at bounding box center [1521, 392] width 36 height 48
click at [1521, 16] on button "Close lightbox" at bounding box center [1515, 15] width 24 height 21
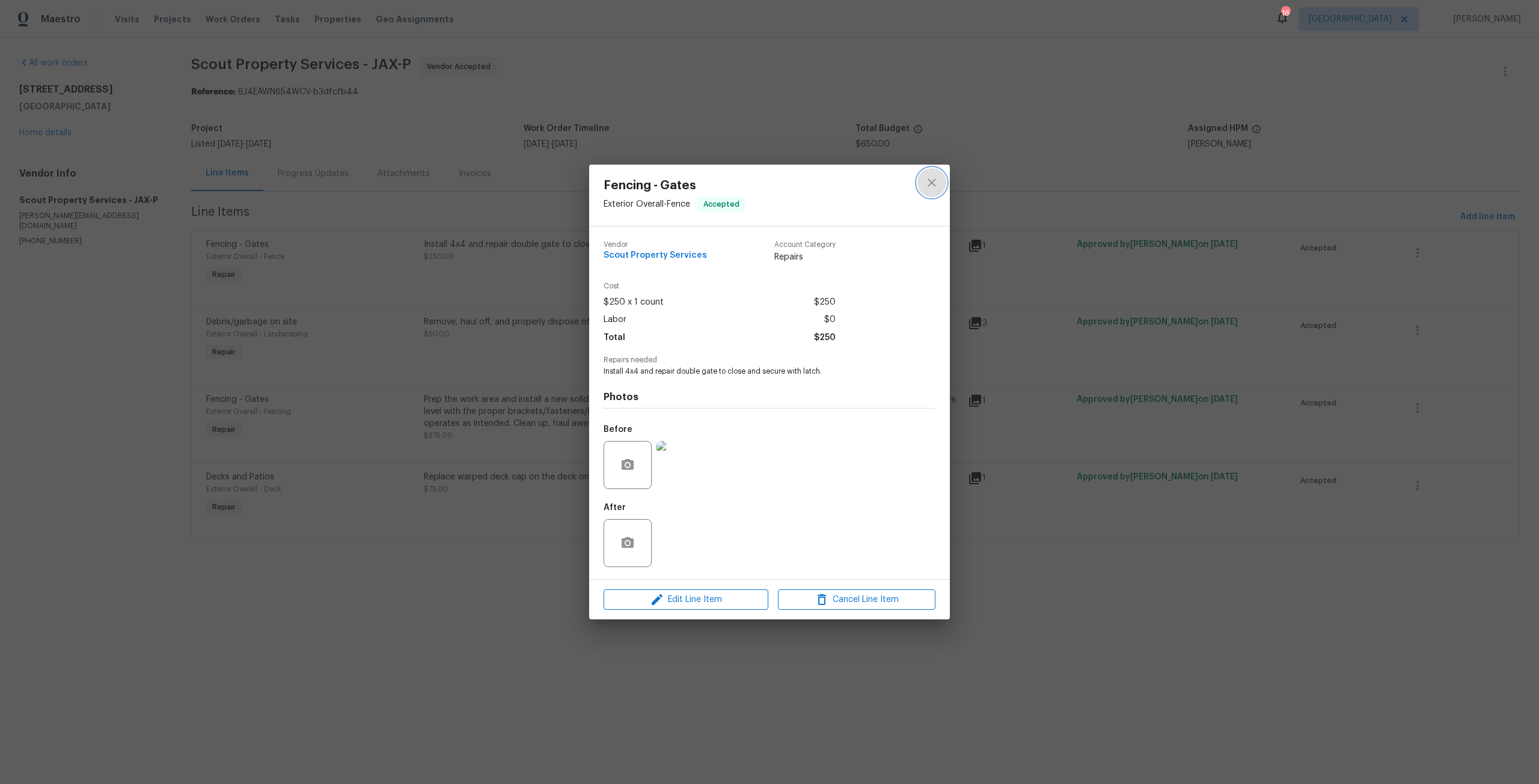
click at [942, 178] on button "close" at bounding box center [932, 183] width 29 height 29
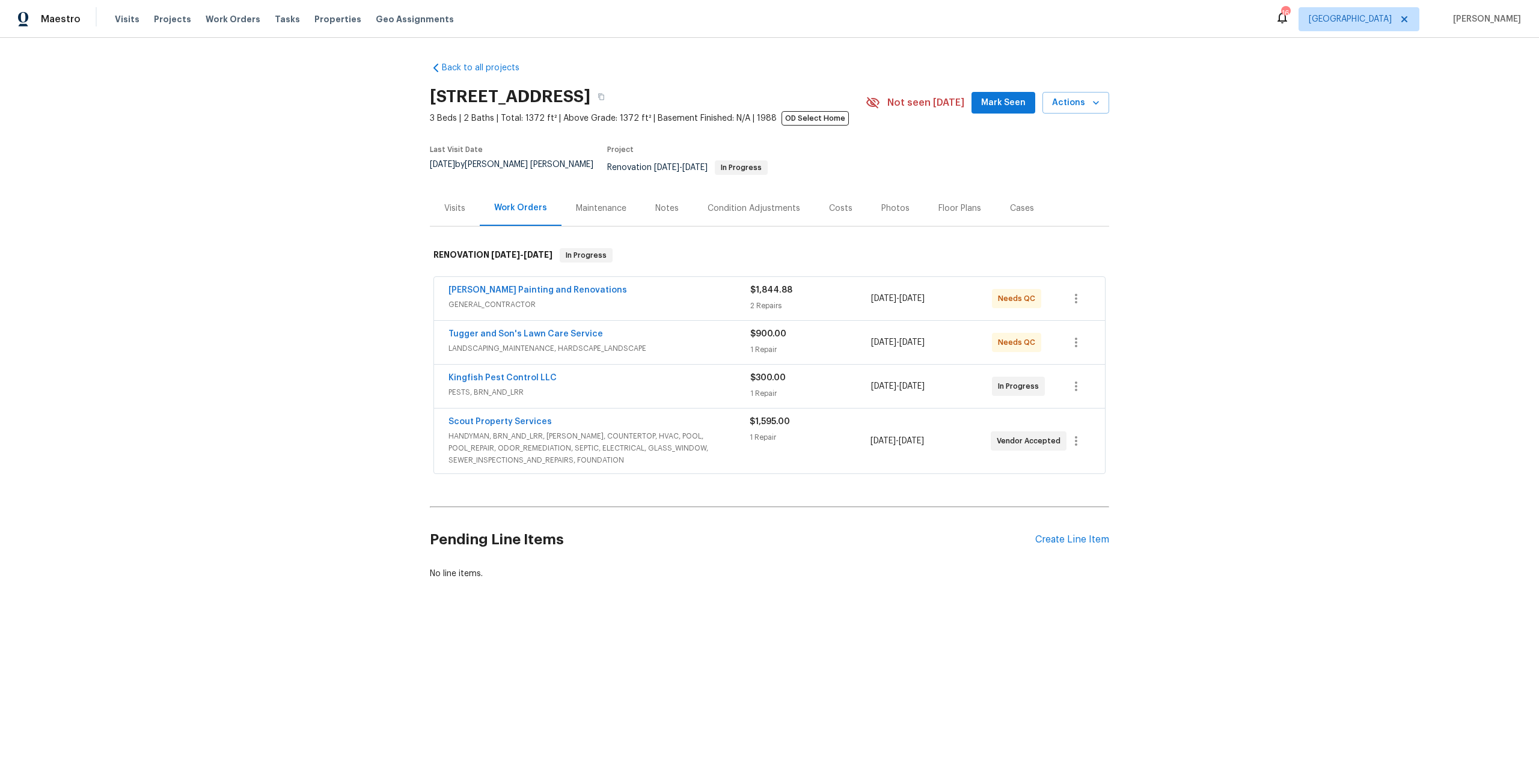
click at [777, 202] on div "Condition Adjustments" at bounding box center [753, 208] width 92 height 12
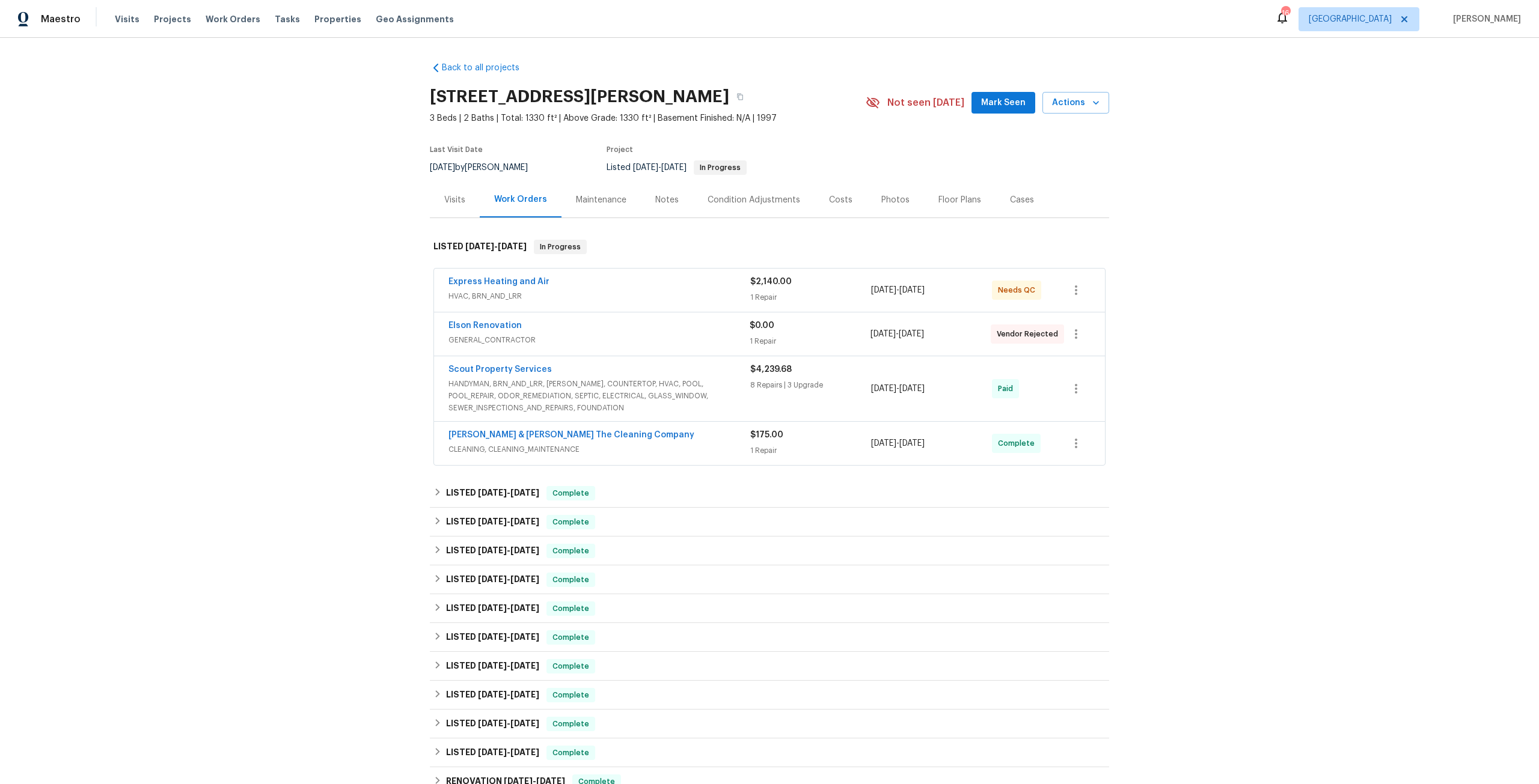
click at [454, 199] on div "Visits" at bounding box center [454, 200] width 21 height 12
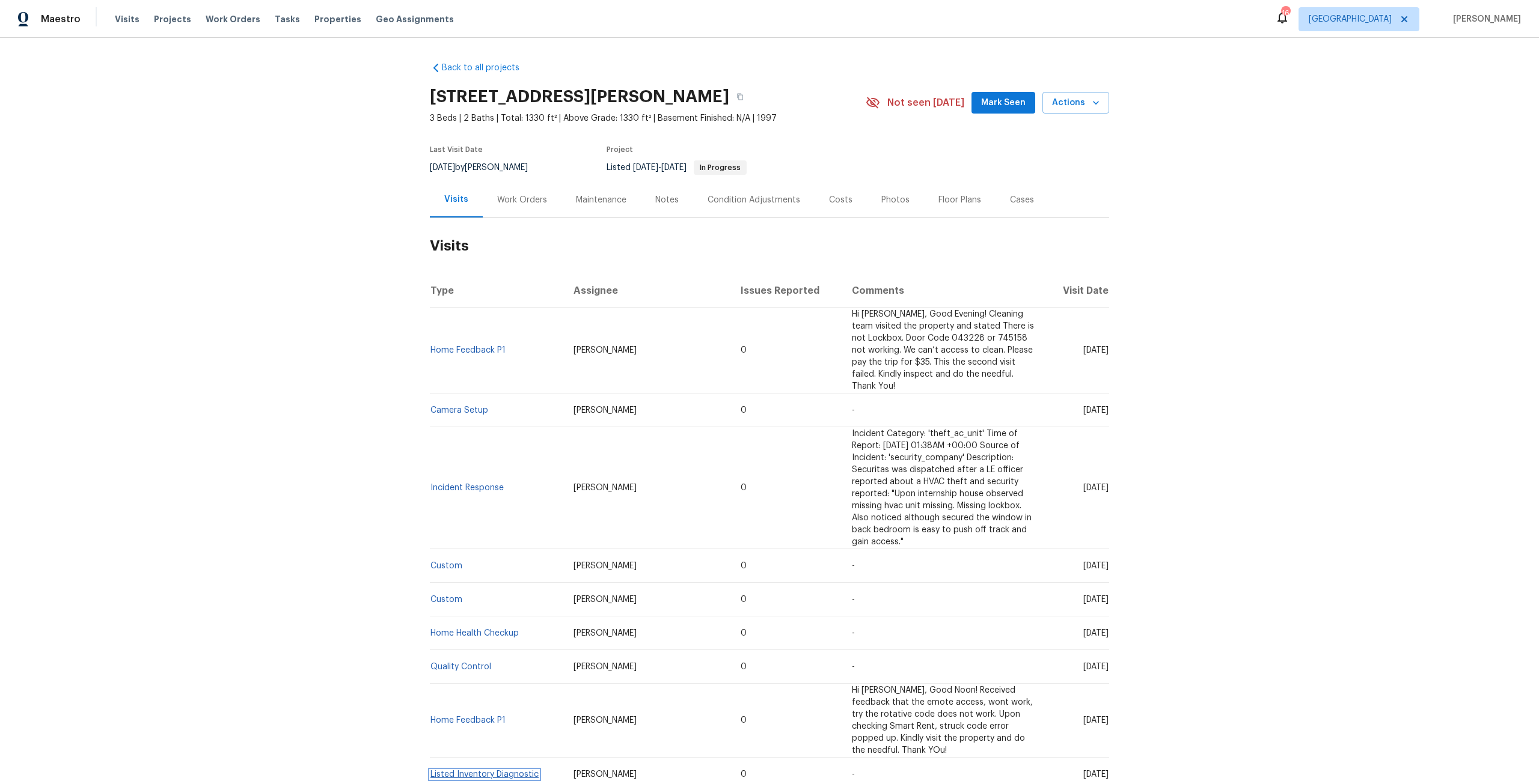
click at [497, 770] on link "Listed Inventory Diagnostic" at bounding box center [484, 774] width 108 height 8
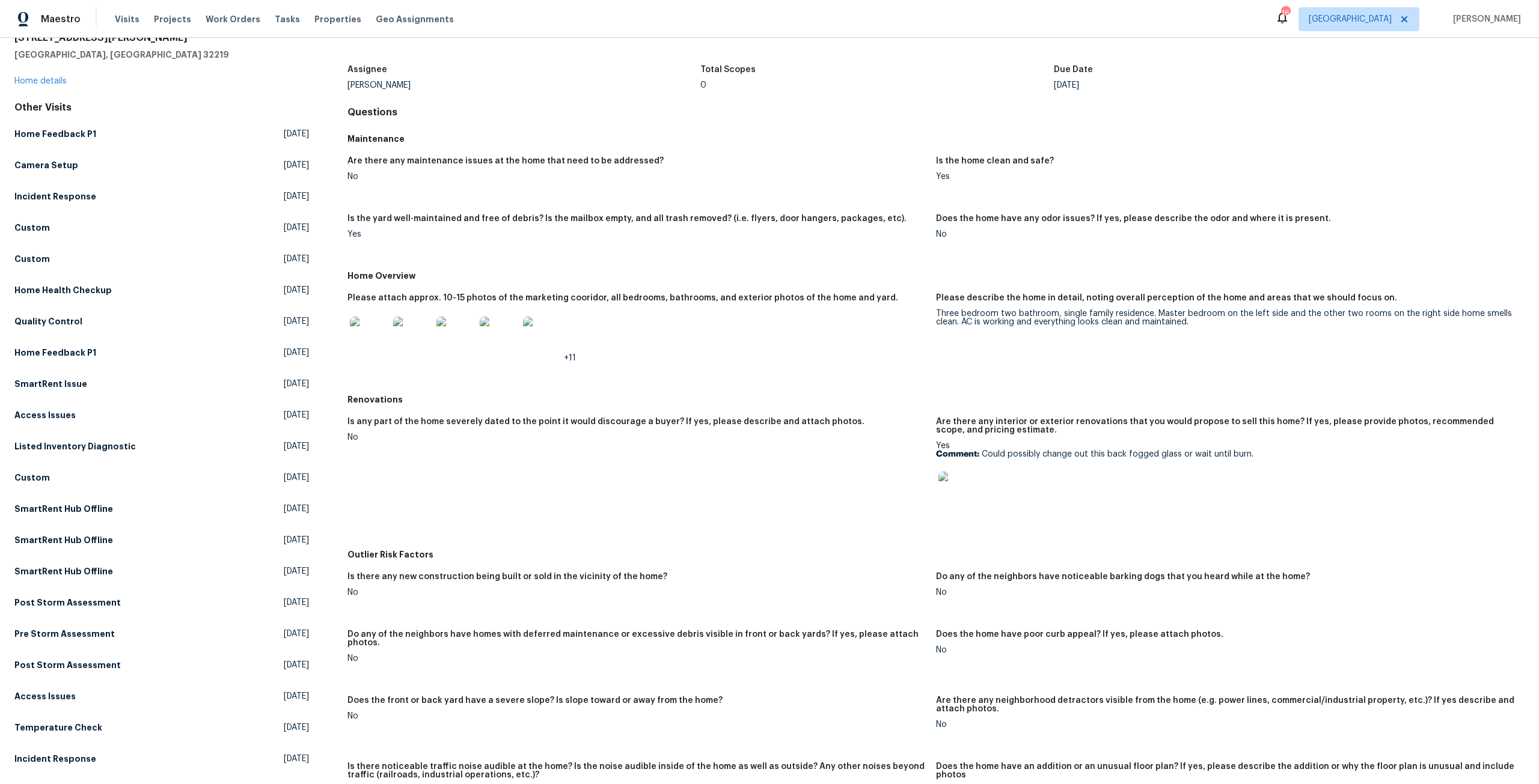
scroll to position [60, 0]
